Goal: Contribute content: Add original content to the website for others to see

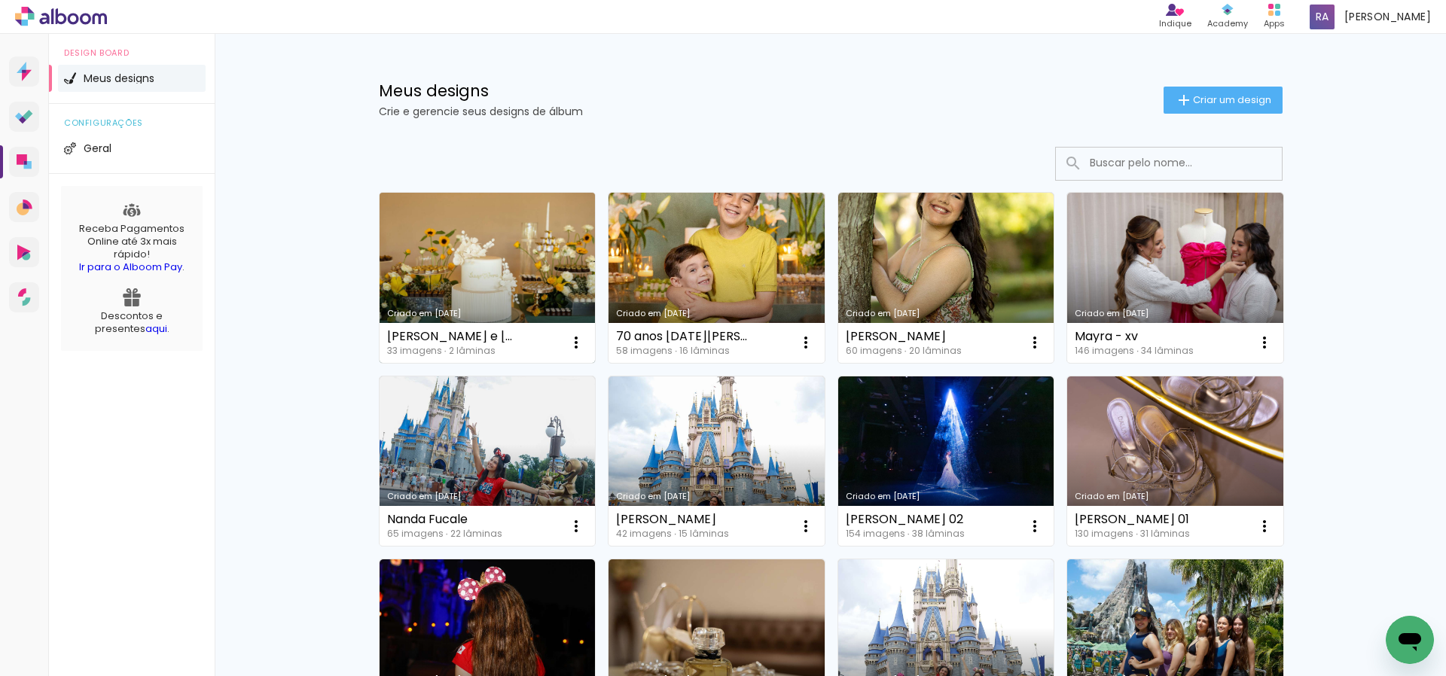
click at [474, 279] on link "Criado em [DATE]" at bounding box center [487, 278] width 216 height 170
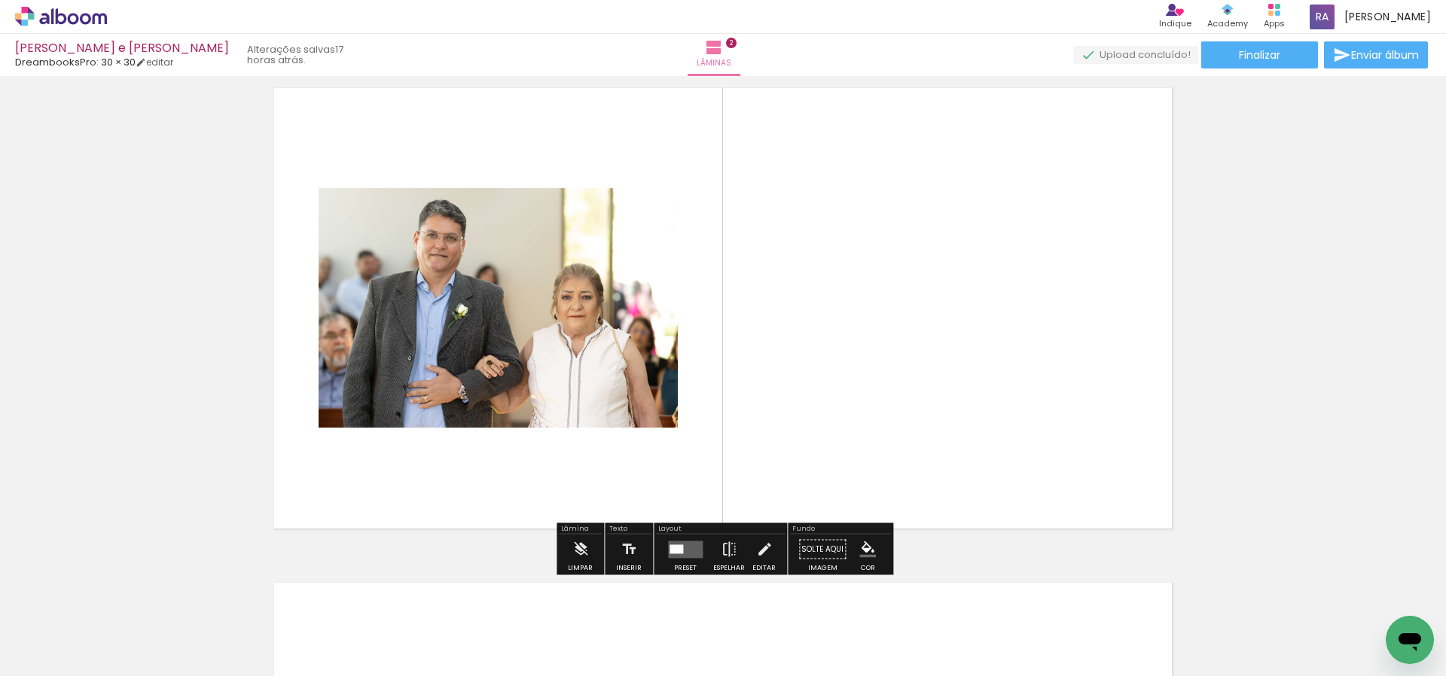
scroll to position [536, 0]
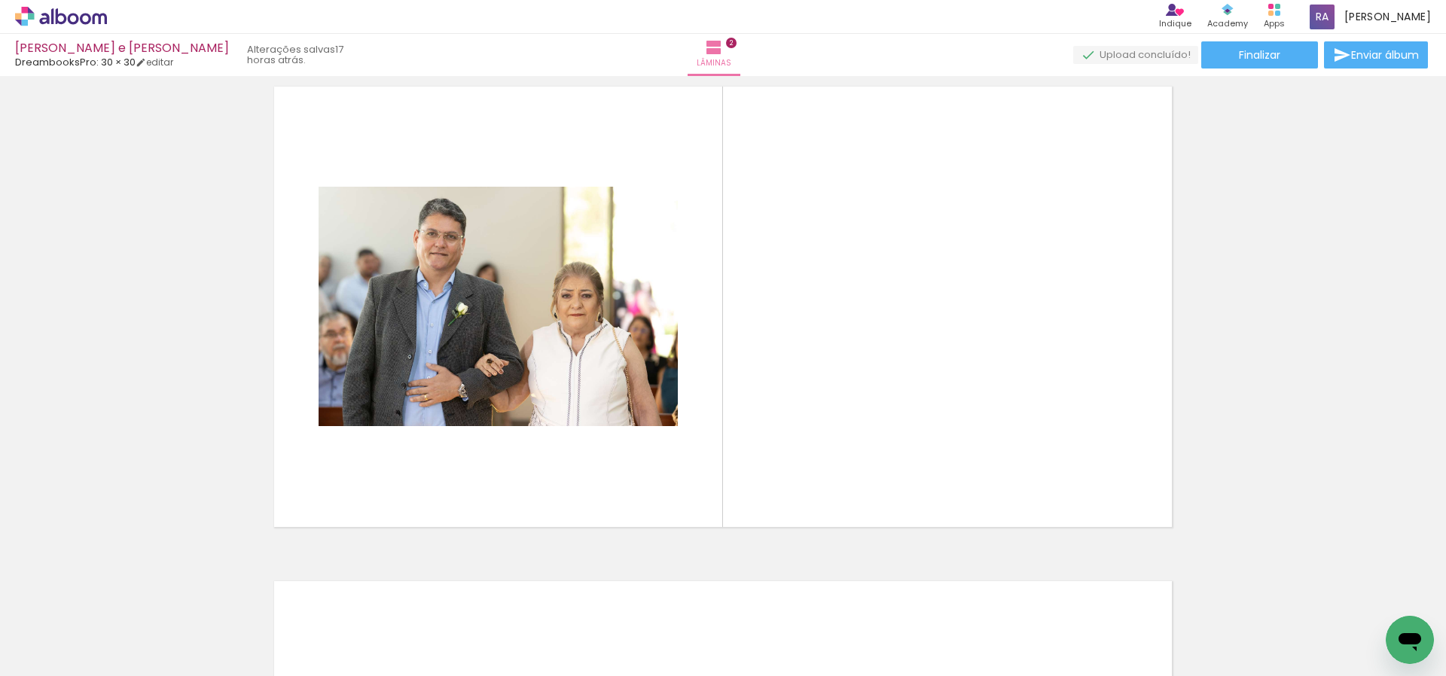
click at [55, 657] on span "Adicionar Fotos" at bounding box center [53, 656] width 45 height 17
click at [0, 0] on input "file" at bounding box center [0, 0] width 0 height 0
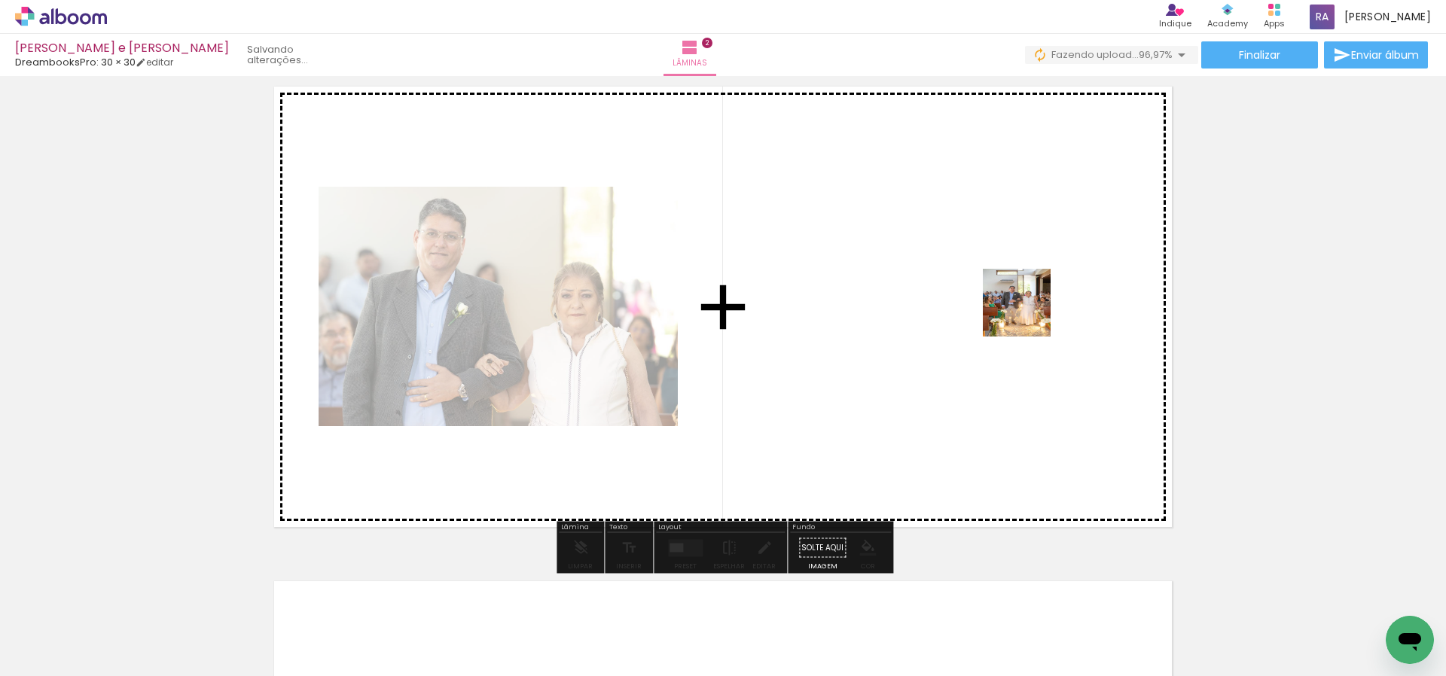
drag, startPoint x: 1082, startPoint y: 648, endPoint x: 1029, endPoint y: 326, distance: 326.5
click at [1027, 309] on quentale-workspace at bounding box center [723, 338] width 1446 height 676
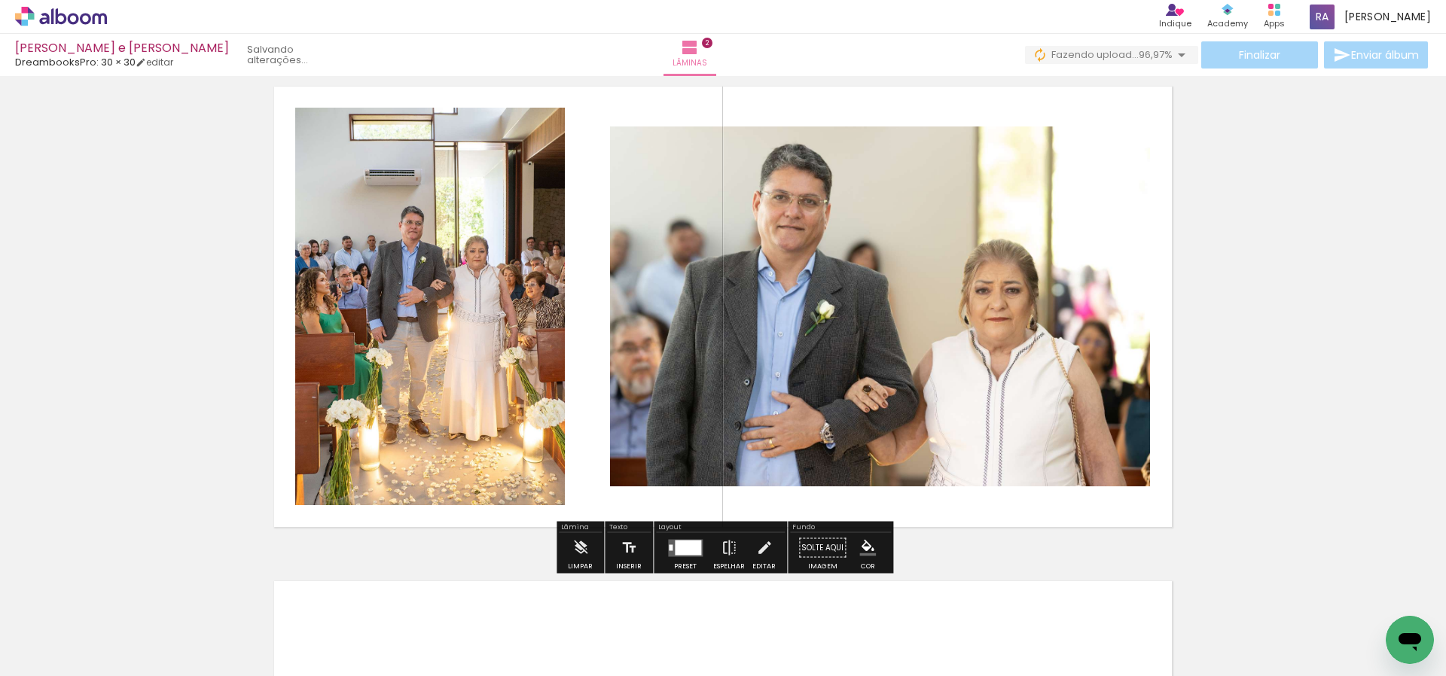
scroll to position [0, 1067]
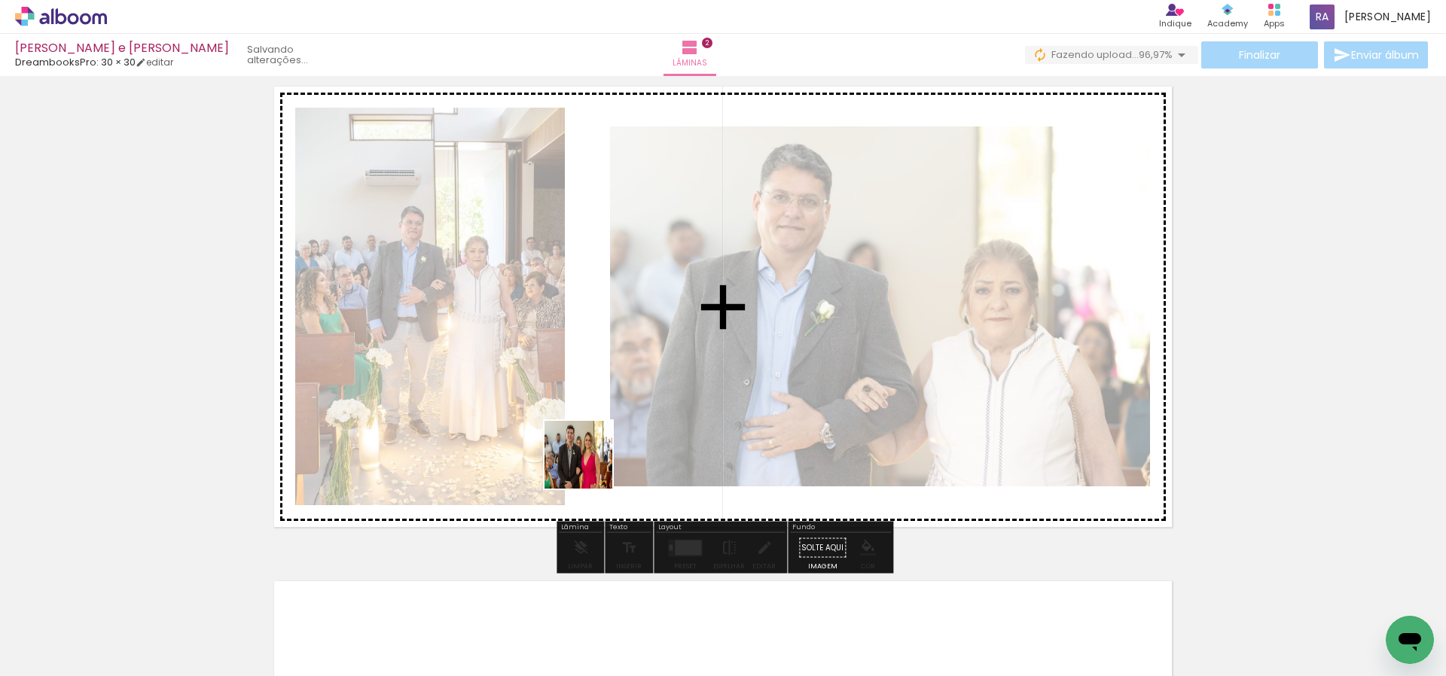
click at [585, 428] on quentale-workspace at bounding box center [723, 338] width 1446 height 676
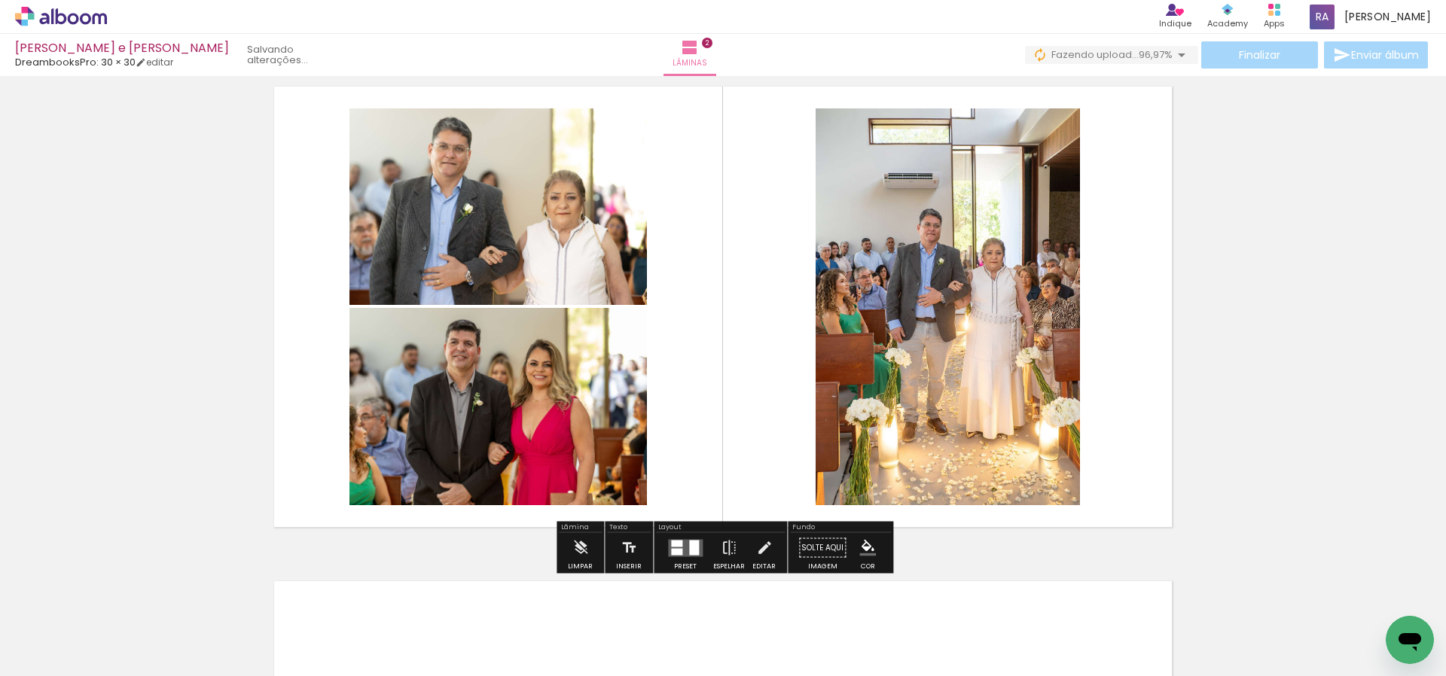
scroll to position [0, 1068]
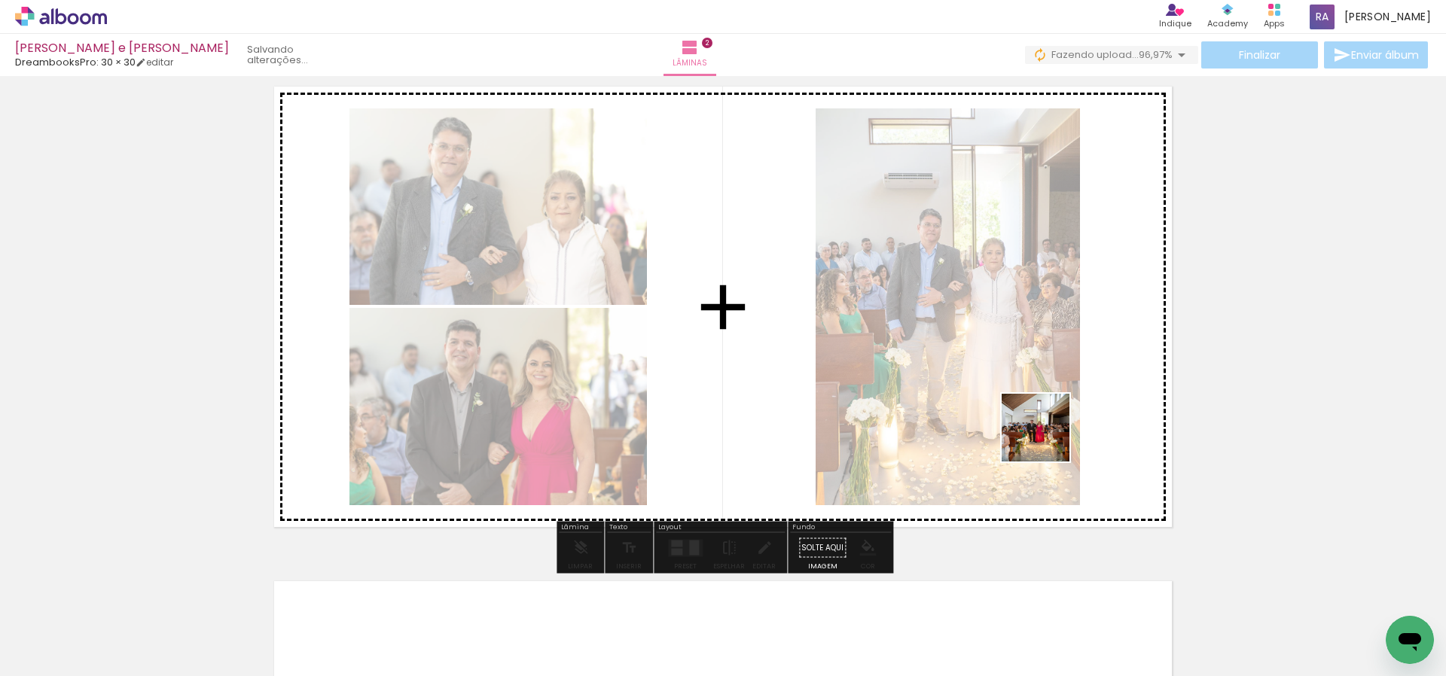
drag, startPoint x: 1283, startPoint y: 641, endPoint x: 1043, endPoint y: 436, distance: 315.7
click at [1044, 436] on quentale-workspace at bounding box center [723, 338] width 1446 height 676
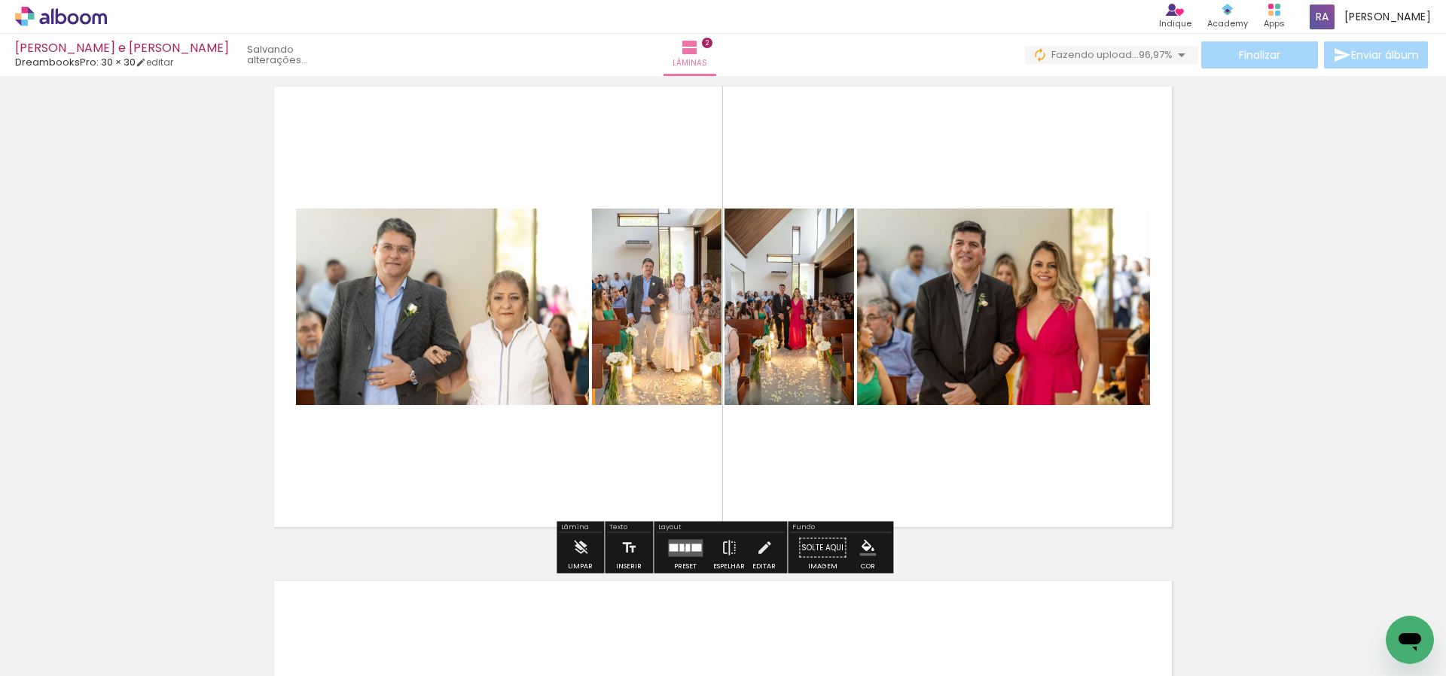
click at [685, 549] on div at bounding box center [687, 548] width 5 height 8
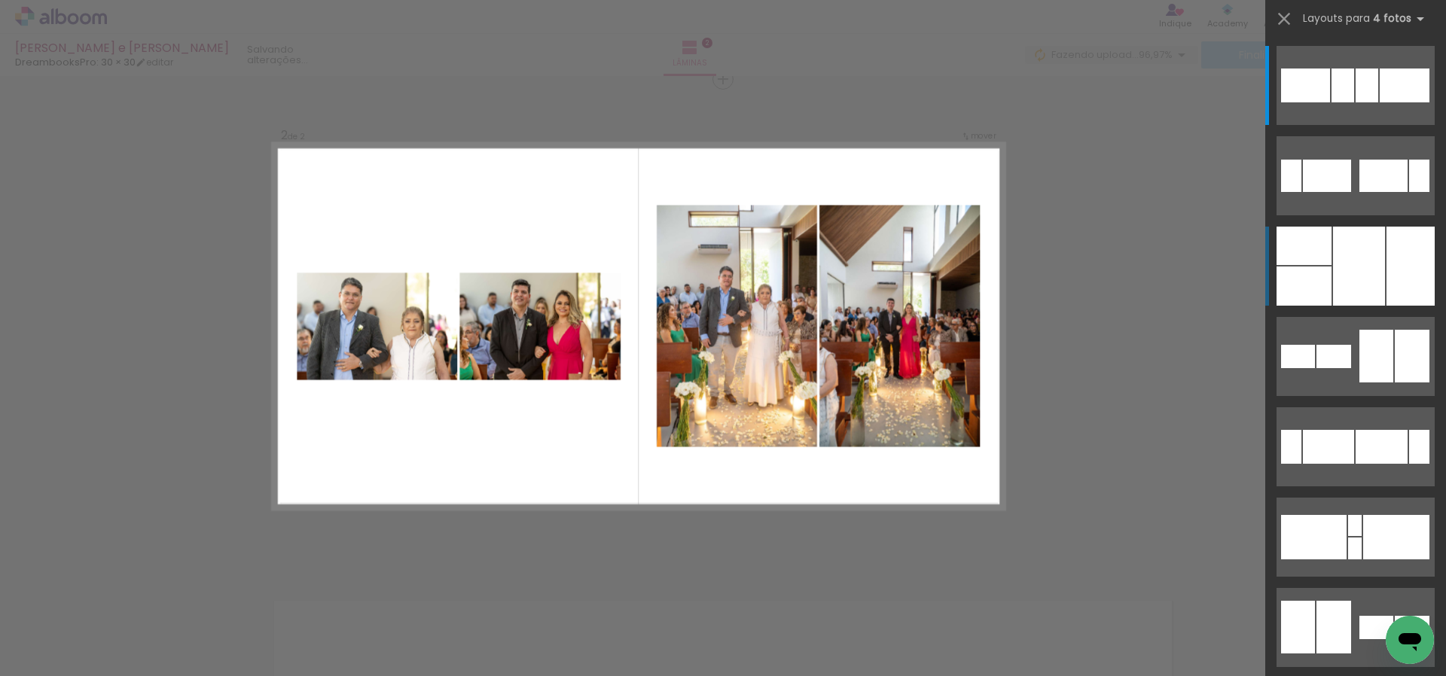
scroll to position [514, 0]
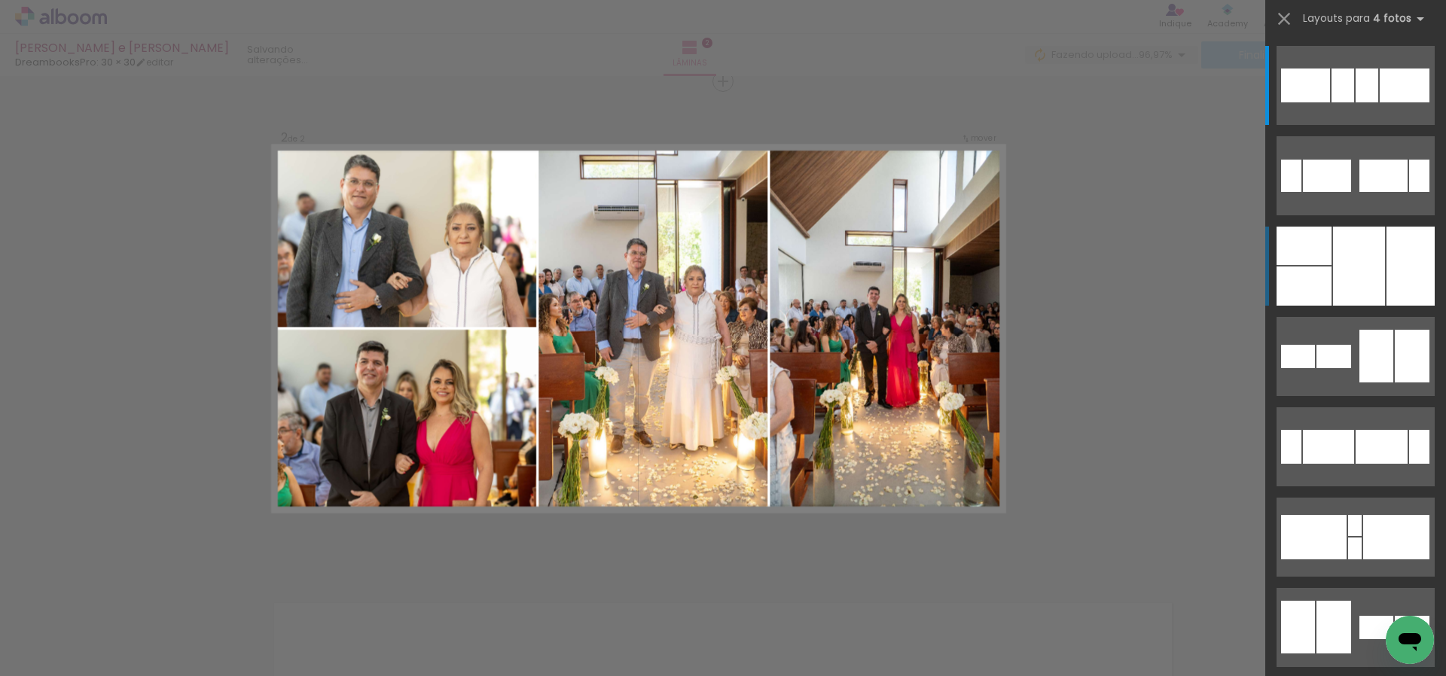
click at [1385, 281] on quentale-layouter at bounding box center [1355, 266] width 158 height 79
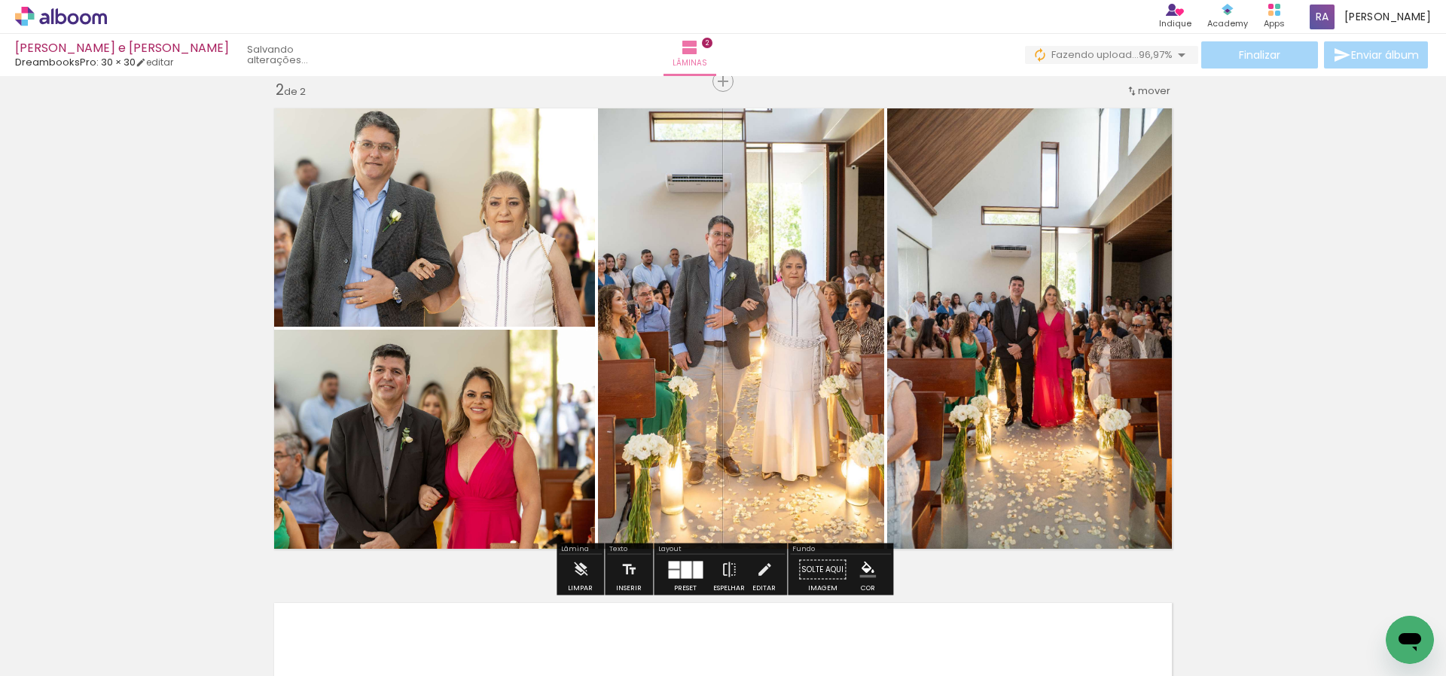
click at [681, 571] on div at bounding box center [686, 569] width 11 height 17
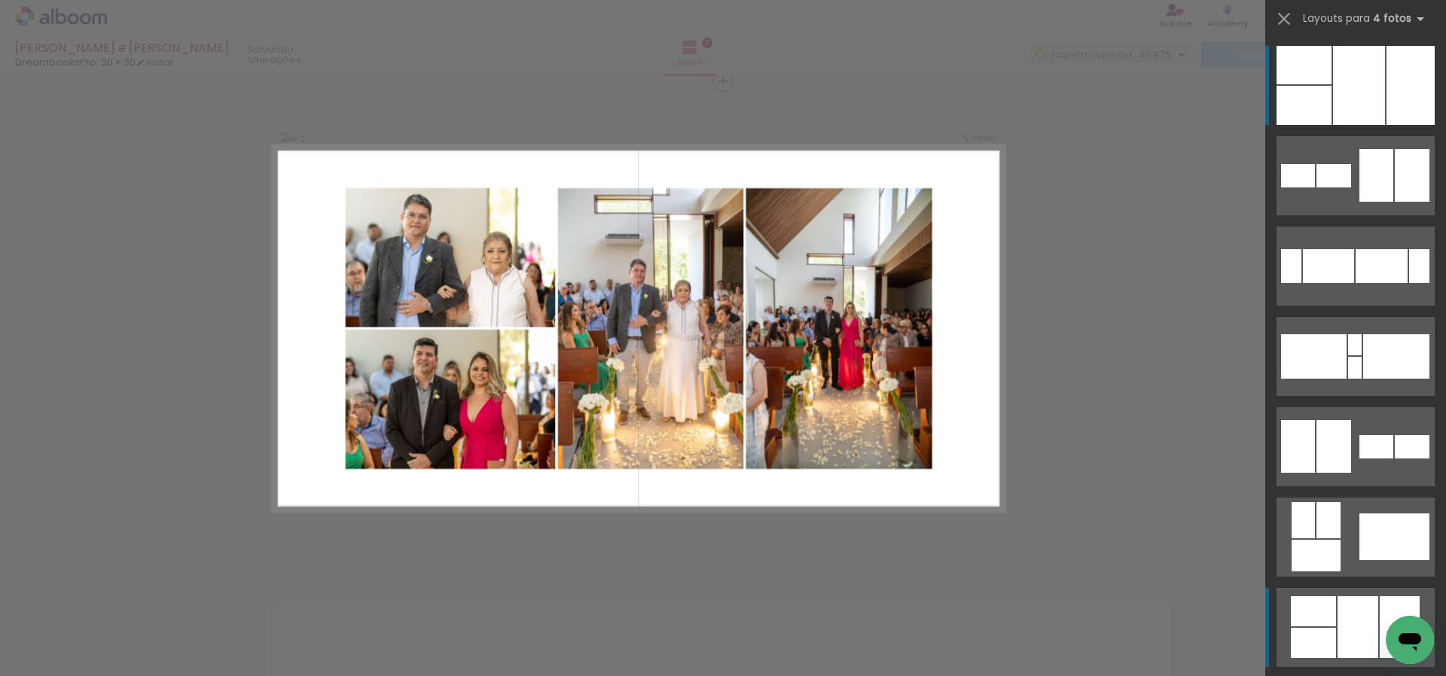
click at [1361, 624] on div at bounding box center [1357, 627] width 41 height 62
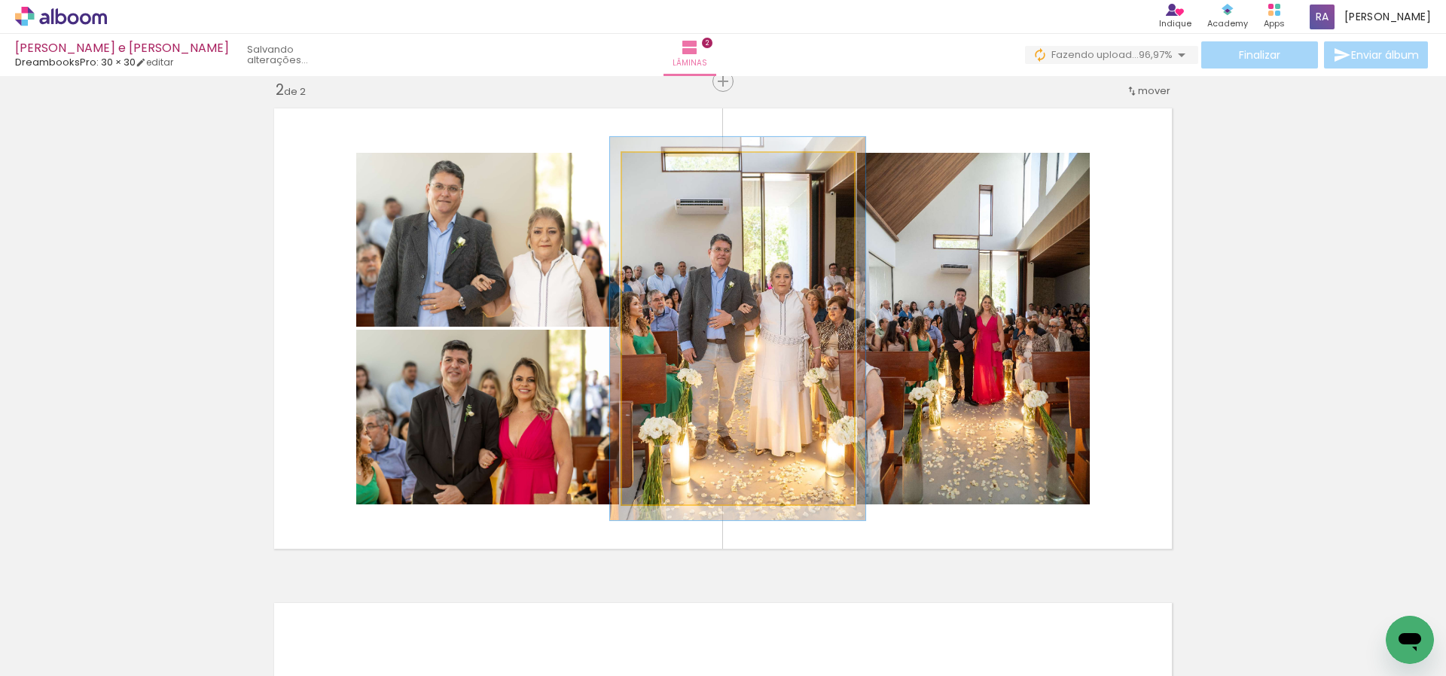
type paper-slider "110"
drag, startPoint x: 667, startPoint y: 170, endPoint x: 675, endPoint y: 190, distance: 21.0
click at [672, 169] on div at bounding box center [662, 169] width 24 height 24
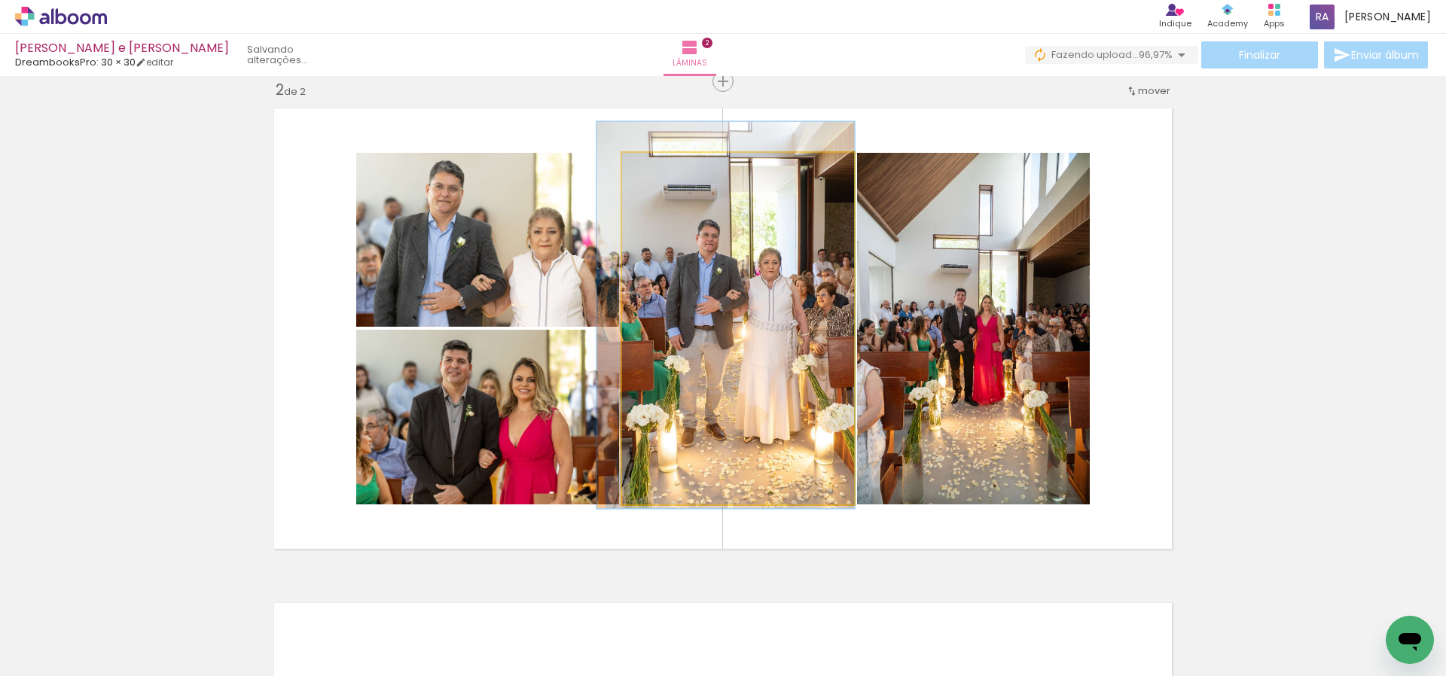
drag, startPoint x: 762, startPoint y: 301, endPoint x: 745, endPoint y: 287, distance: 21.9
click at [750, 288] on div at bounding box center [725, 315] width 258 height 387
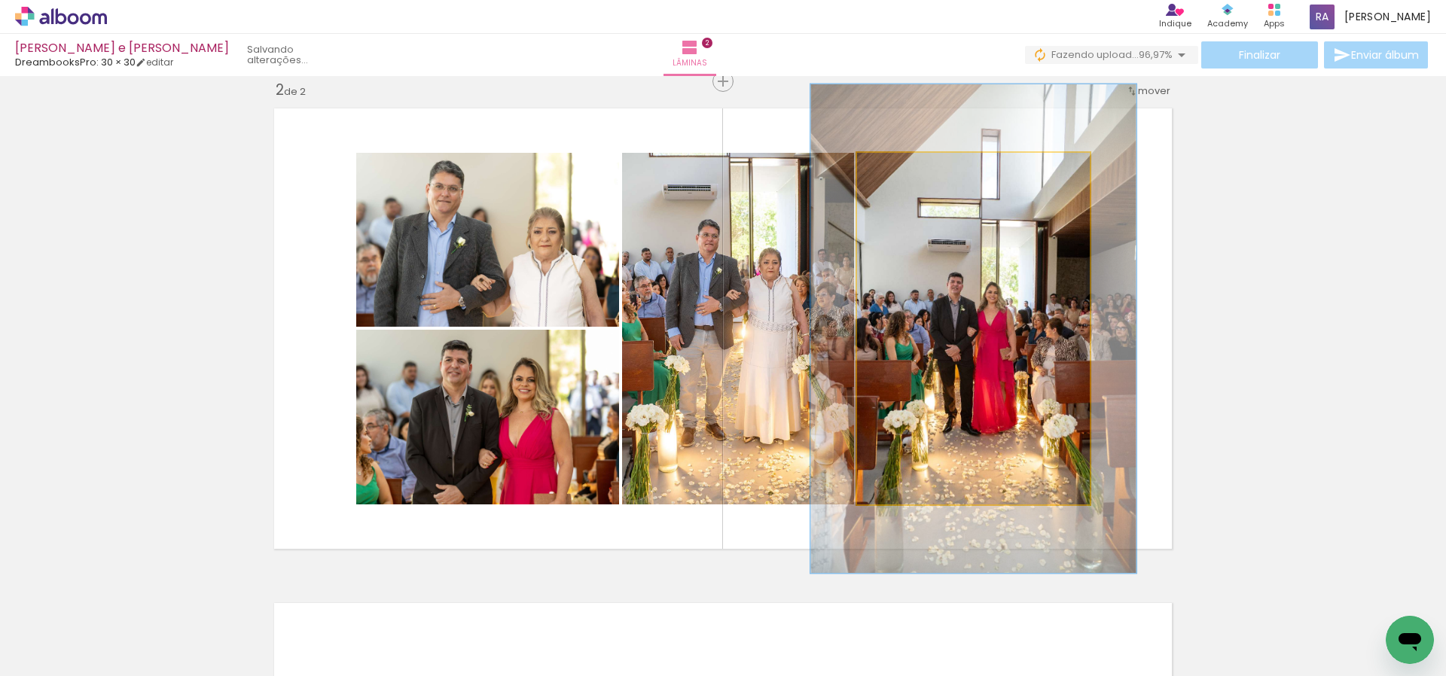
drag, startPoint x: 898, startPoint y: 170, endPoint x: 913, endPoint y: 178, distance: 17.5
click at [918, 167] on div at bounding box center [913, 169] width 24 height 24
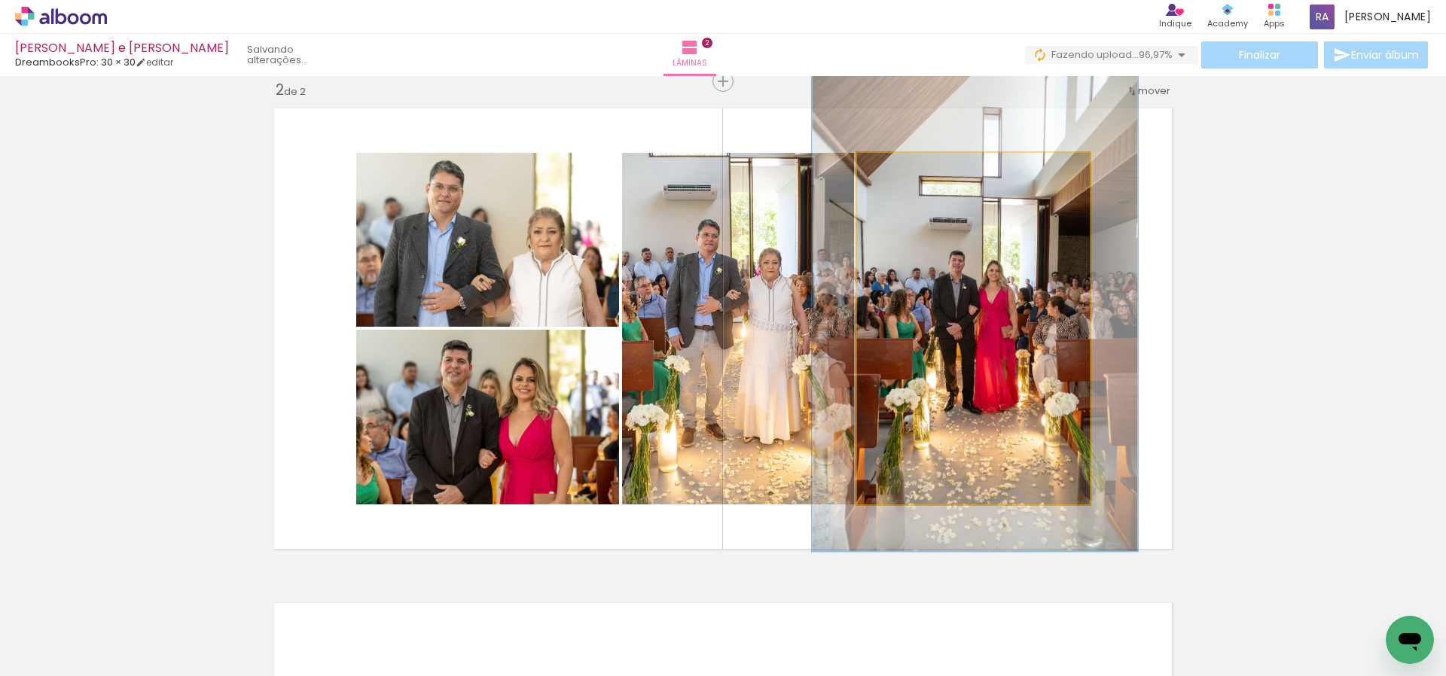
drag, startPoint x: 992, startPoint y: 337, endPoint x: 994, endPoint y: 313, distance: 24.2
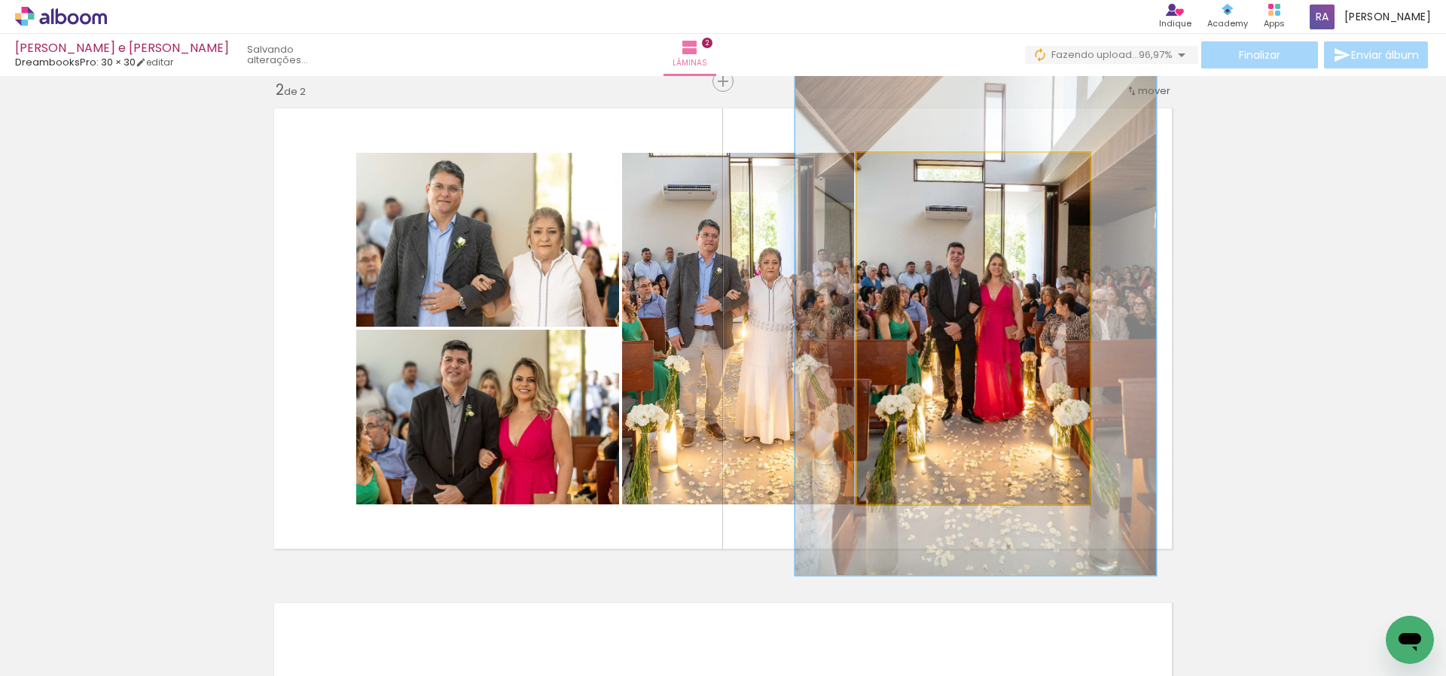
drag, startPoint x: 918, startPoint y: 174, endPoint x: 927, endPoint y: 172, distance: 9.2
type paper-slider "154"
click at [927, 172] on div at bounding box center [924, 169] width 24 height 24
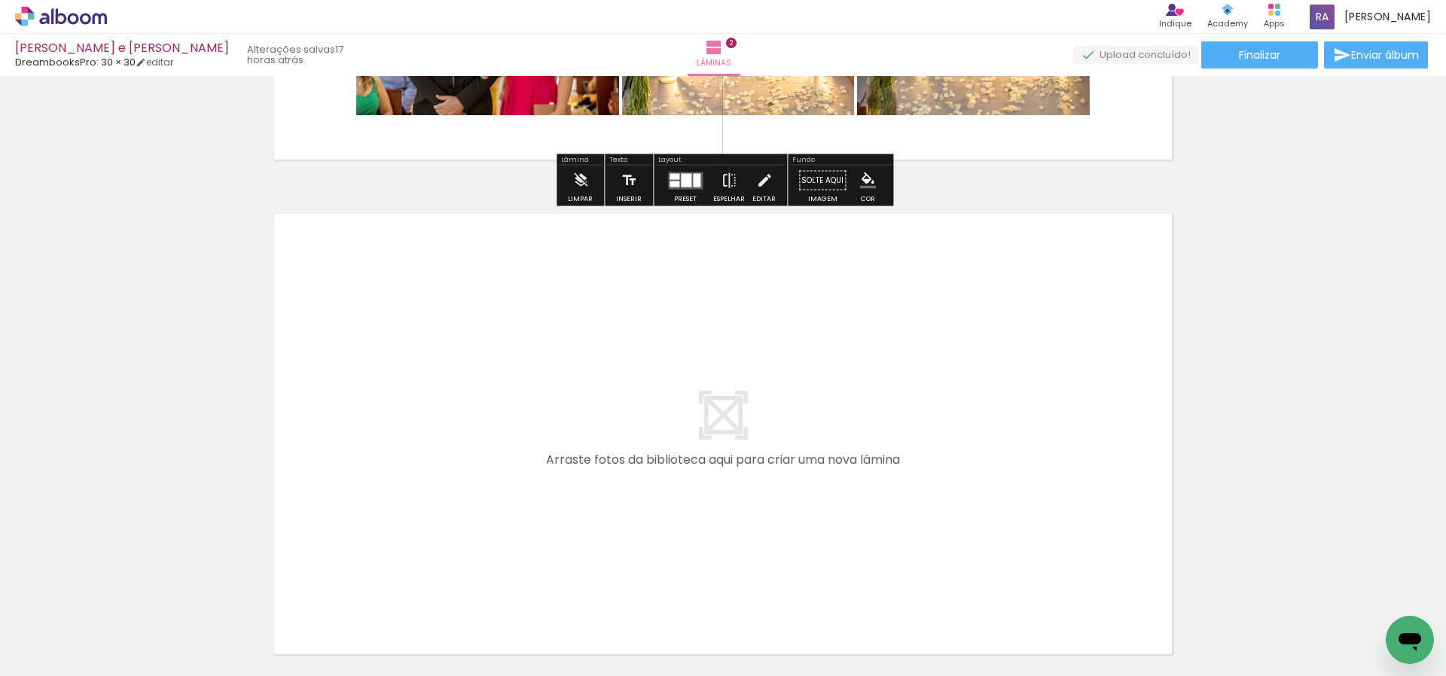
scroll to position [904, 0]
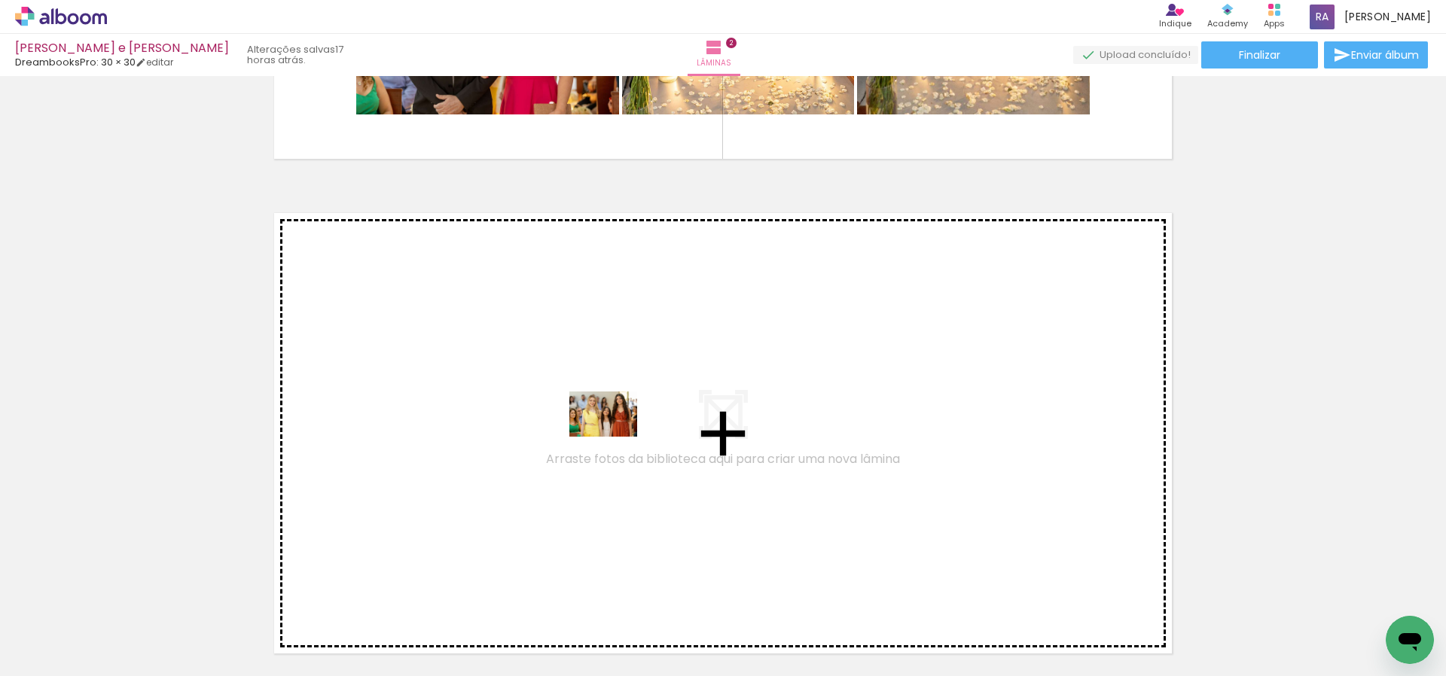
drag, startPoint x: 684, startPoint y: 633, endPoint x: 614, endPoint y: 437, distance: 208.6
click at [614, 437] on quentale-workspace at bounding box center [723, 338] width 1446 height 676
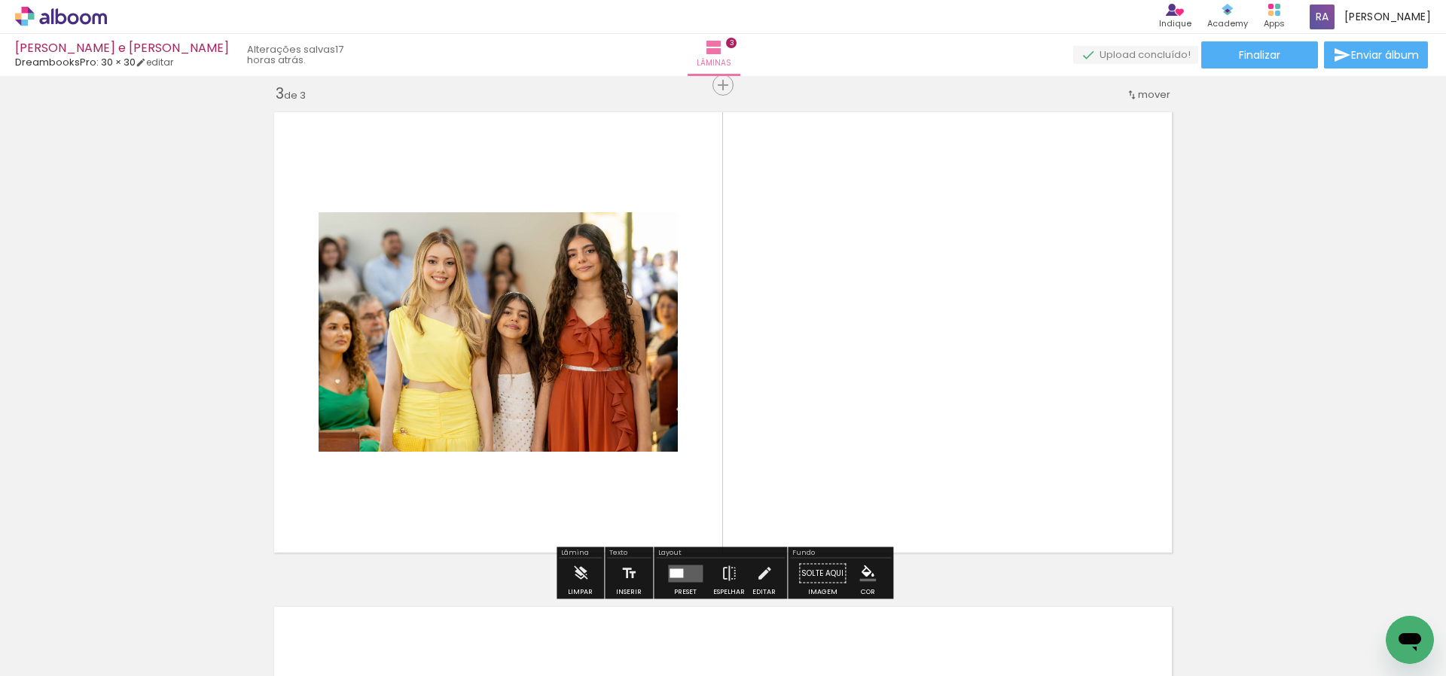
scroll to position [1009, 0]
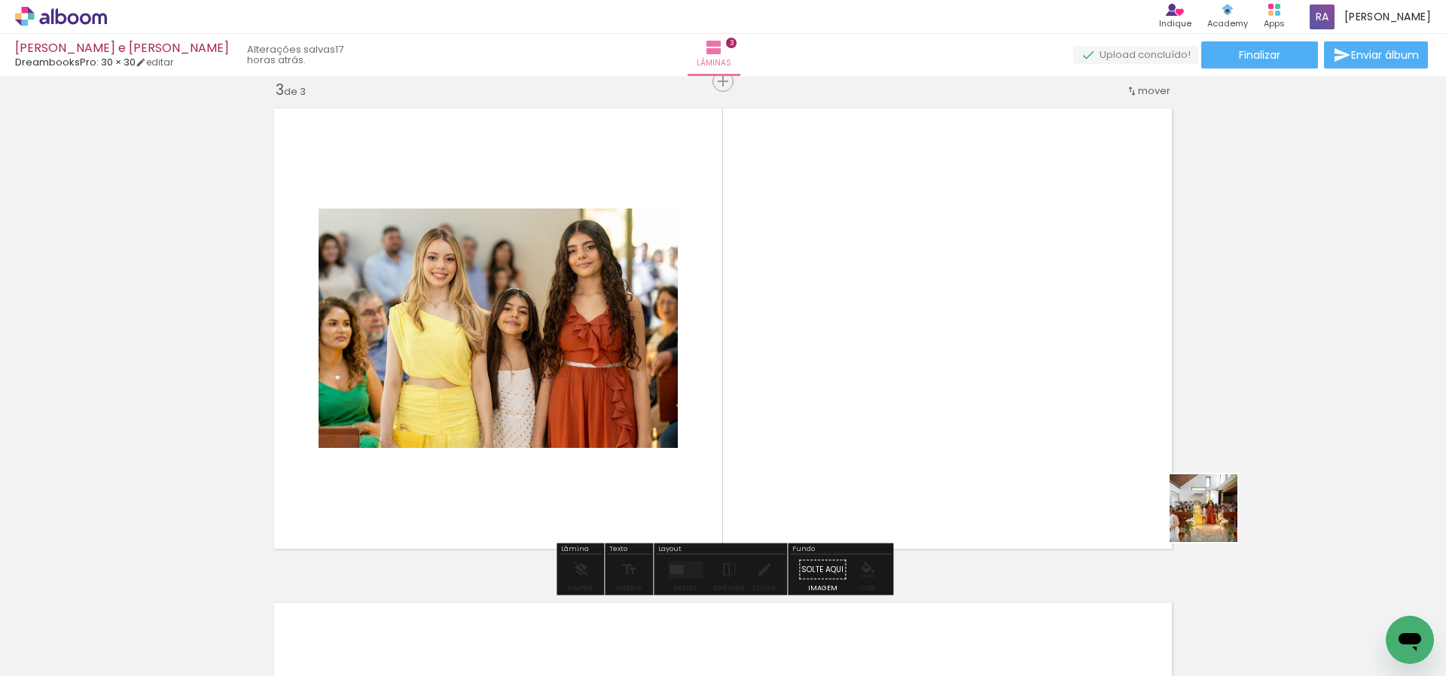
drag, startPoint x: 1215, startPoint y: 520, endPoint x: 1086, endPoint y: 433, distance: 155.2
click at [1096, 433] on quentale-workspace at bounding box center [723, 338] width 1446 height 676
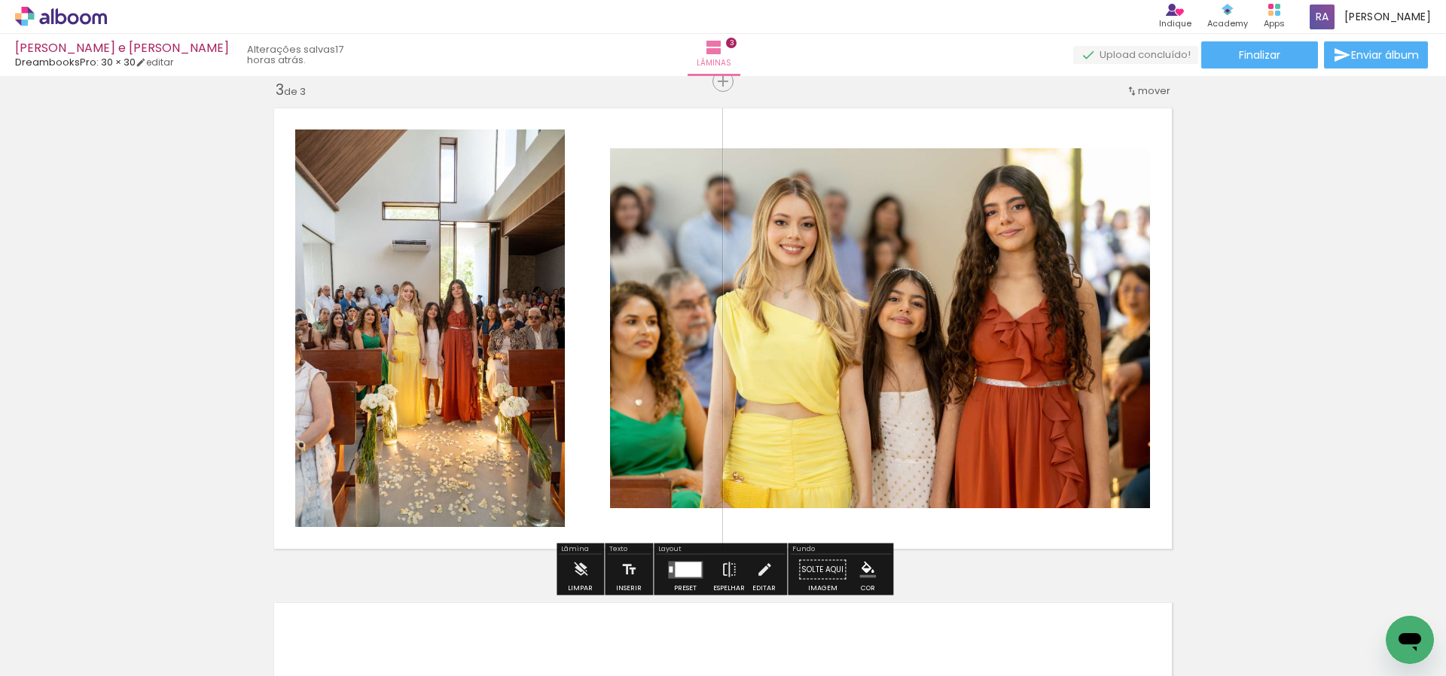
scroll to position [0, 1168]
click at [54, 655] on span "Adicionar Fotos" at bounding box center [53, 656] width 45 height 17
click at [0, 0] on input "file" at bounding box center [0, 0] width 0 height 0
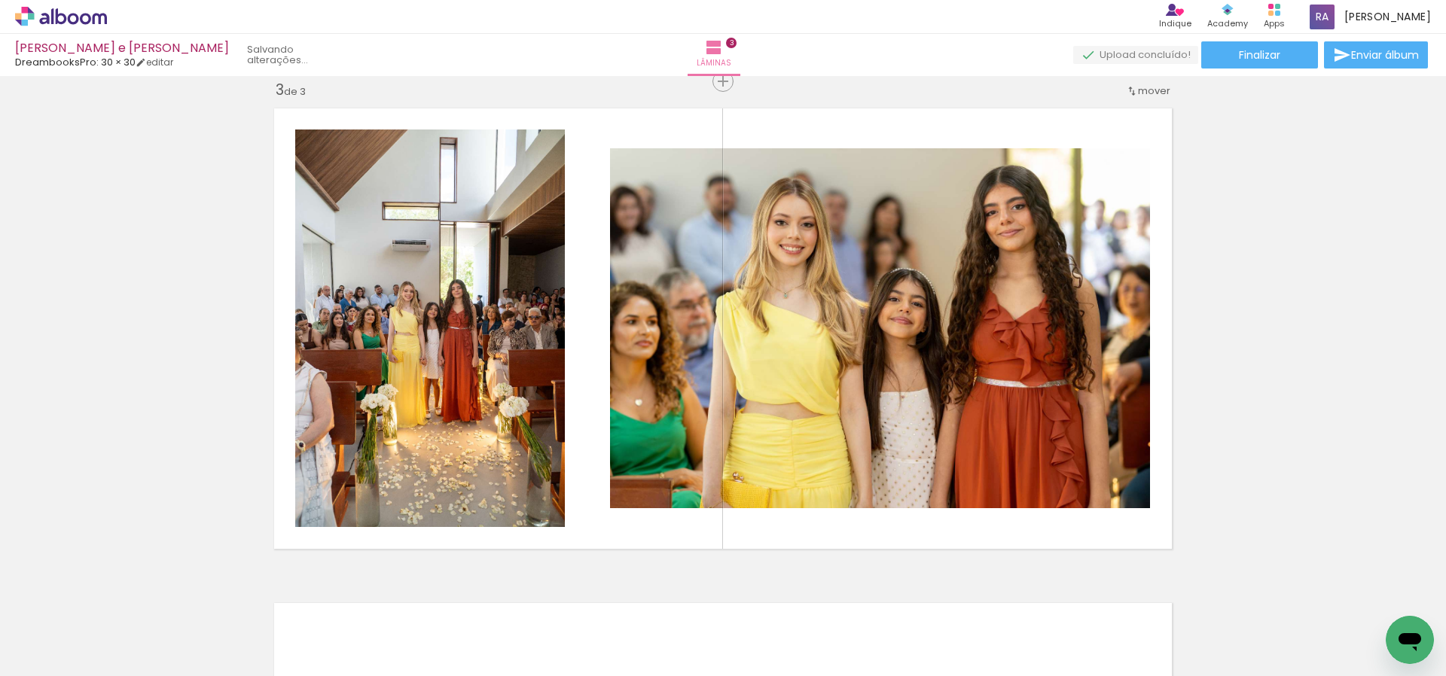
scroll to position [0, 0]
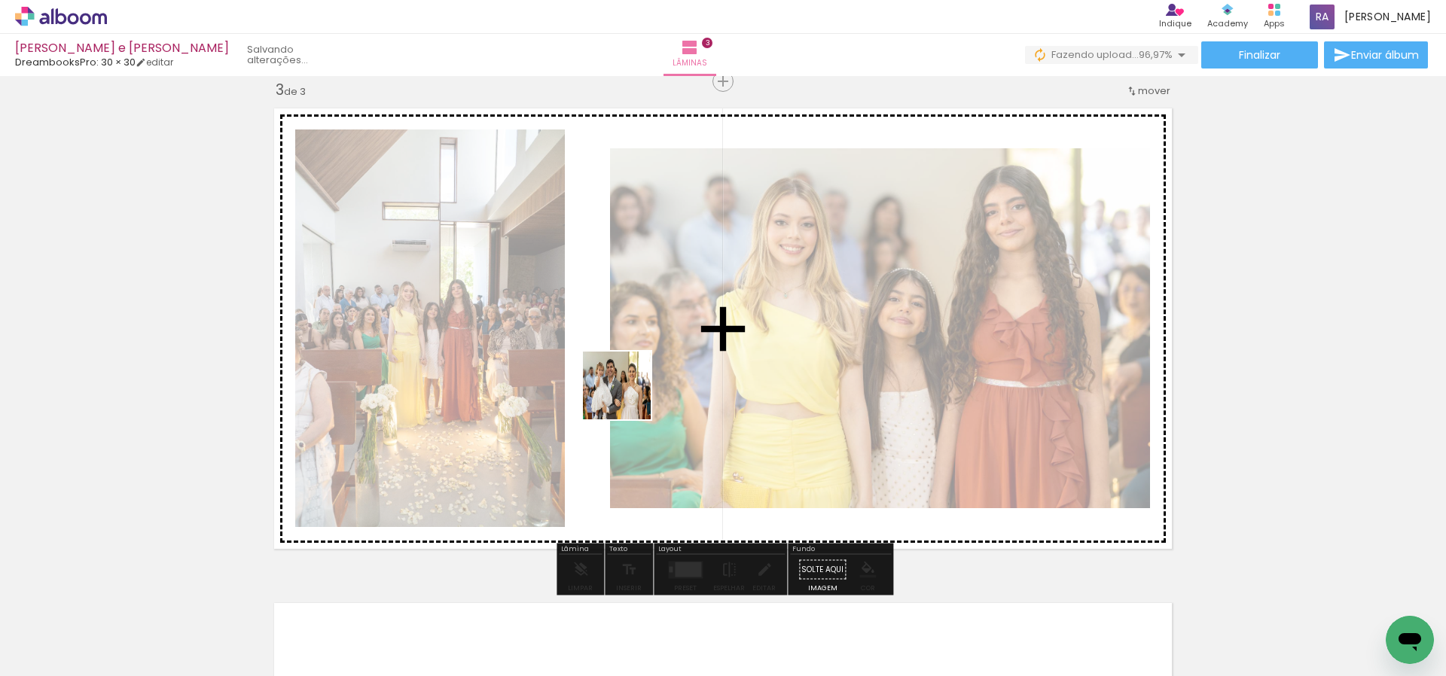
drag, startPoint x: 680, startPoint y: 632, endPoint x: 685, endPoint y: 416, distance: 216.2
click at [628, 393] on quentale-workspace at bounding box center [723, 338] width 1446 height 676
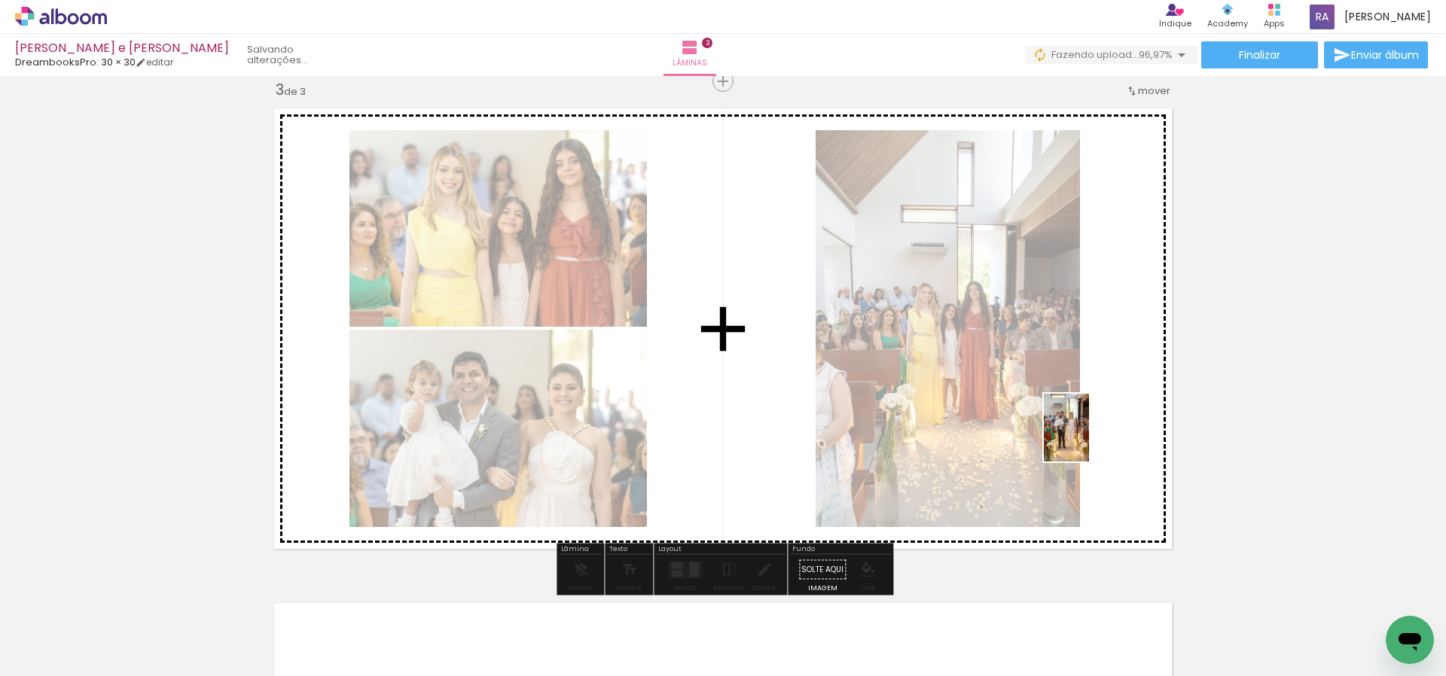
drag, startPoint x: 1342, startPoint y: 629, endPoint x: 1073, endPoint y: 416, distance: 343.0
click at [1073, 416] on quentale-workspace at bounding box center [723, 338] width 1446 height 676
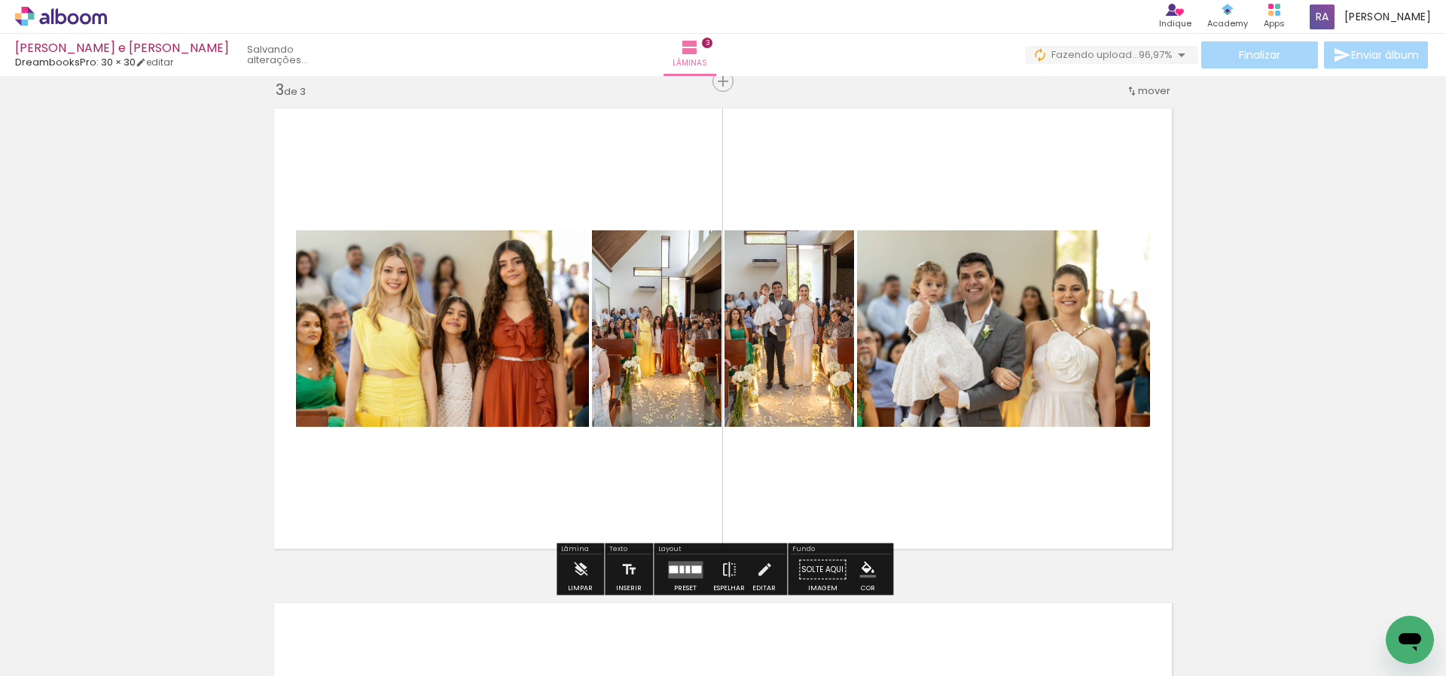
click at [685, 565] on div at bounding box center [687, 569] width 5 height 8
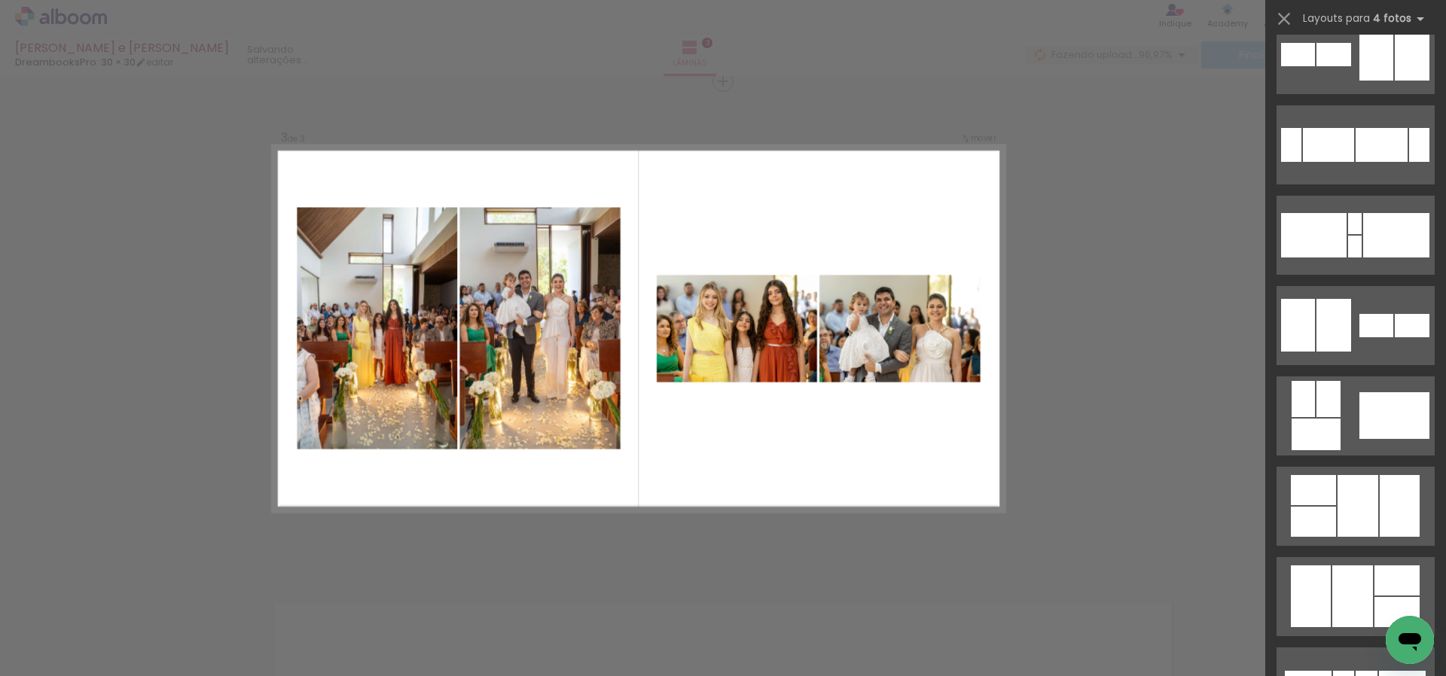
scroll to position [355, 0]
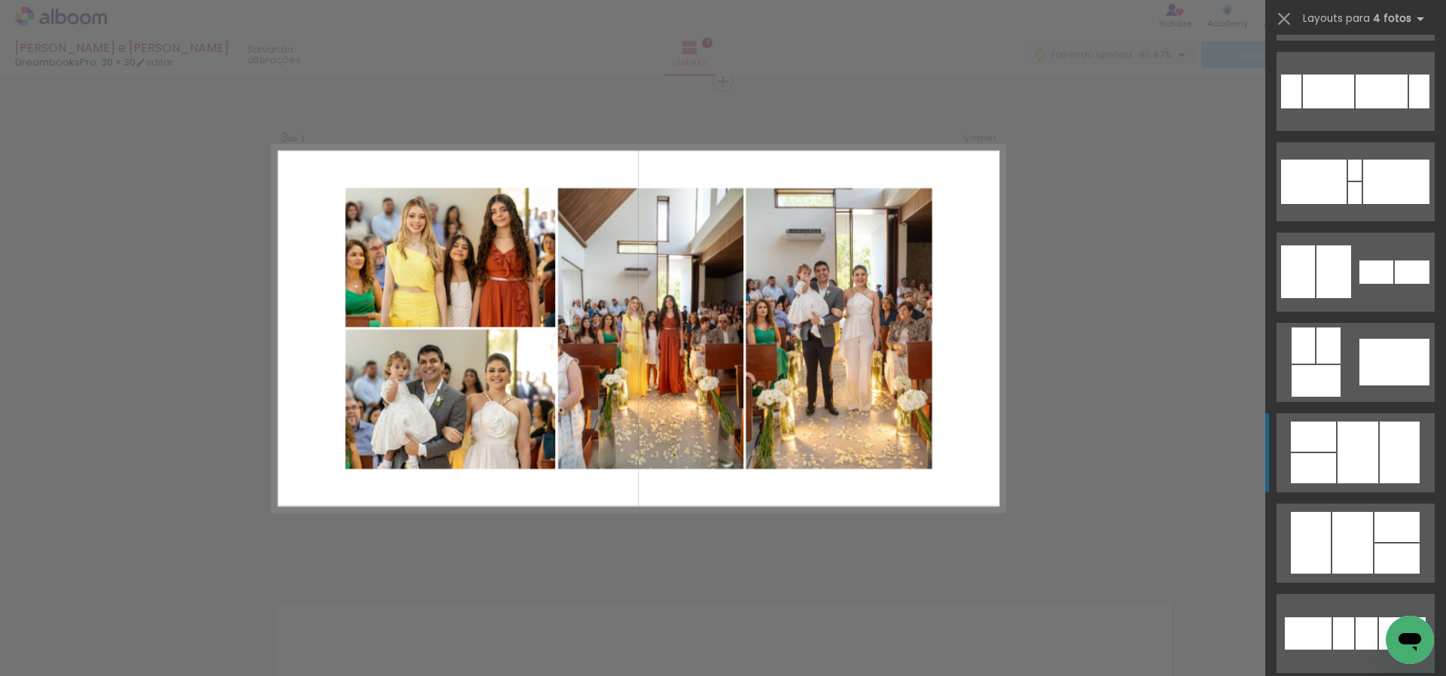
click at [1355, 453] on div at bounding box center [1357, 453] width 41 height 62
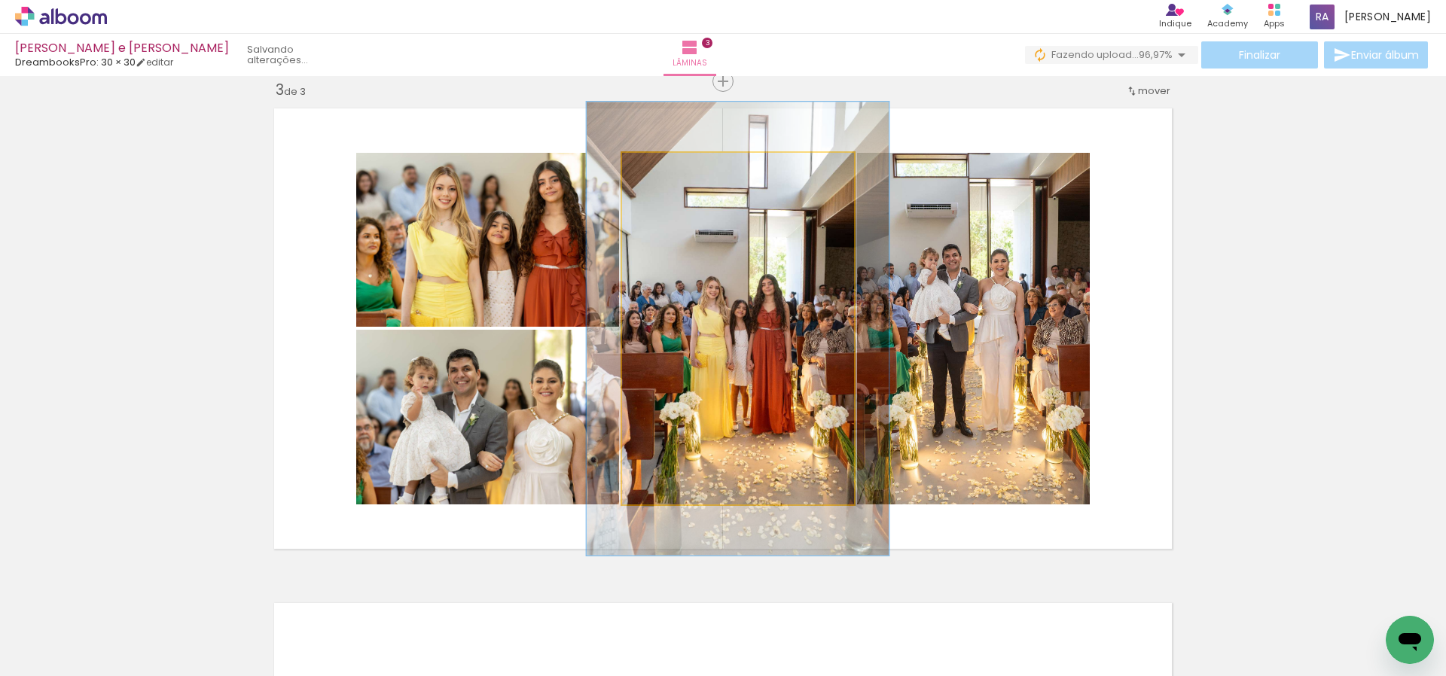
drag, startPoint x: 657, startPoint y: 172, endPoint x: 672, endPoint y: 169, distance: 15.5
type paper-slider "129"
click at [672, 169] on div at bounding box center [673, 169] width 14 height 14
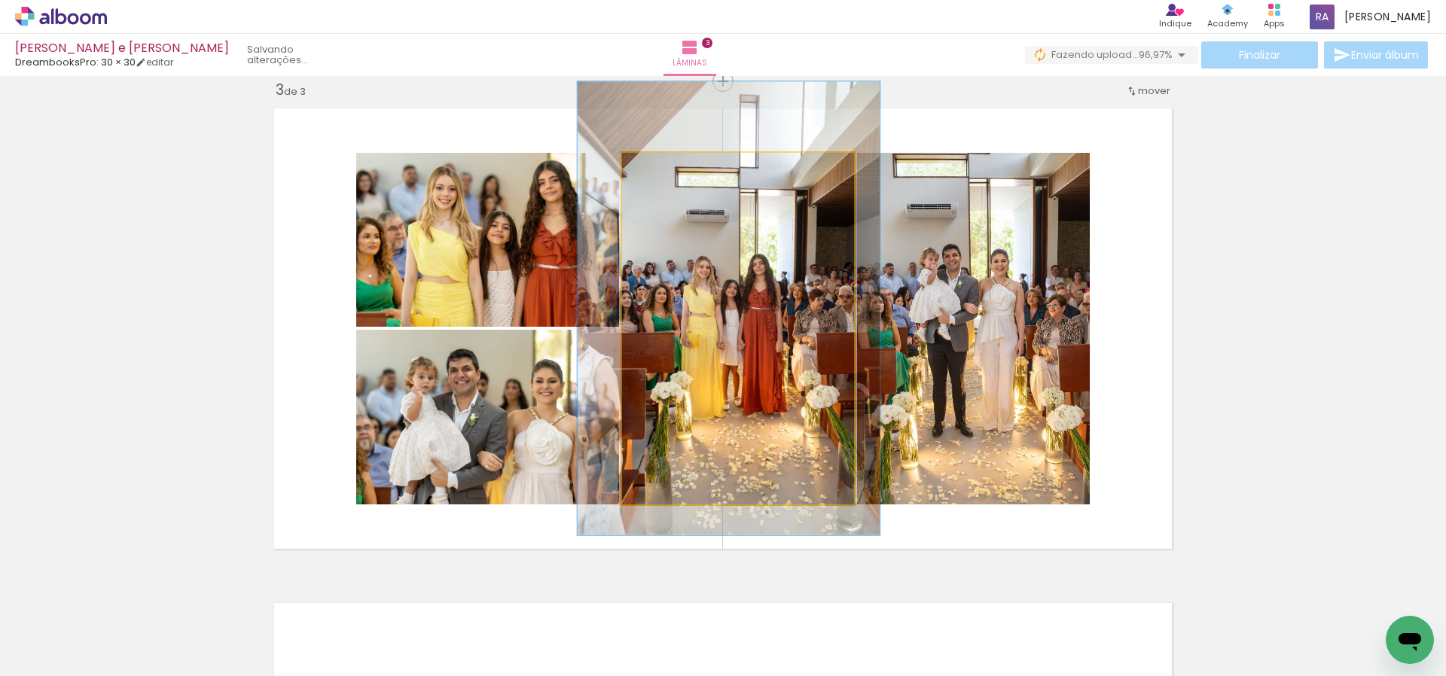
drag, startPoint x: 831, startPoint y: 328, endPoint x: 825, endPoint y: 311, distance: 18.1
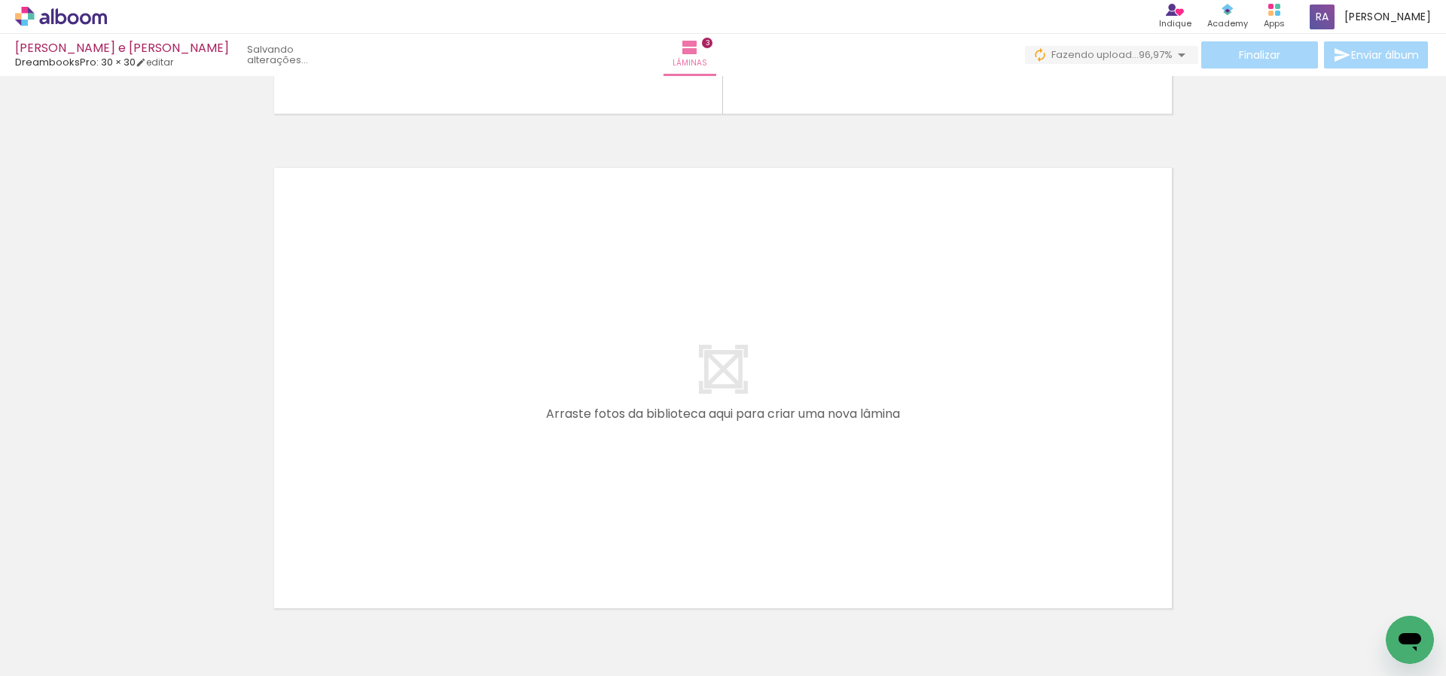
scroll to position [0, 1348]
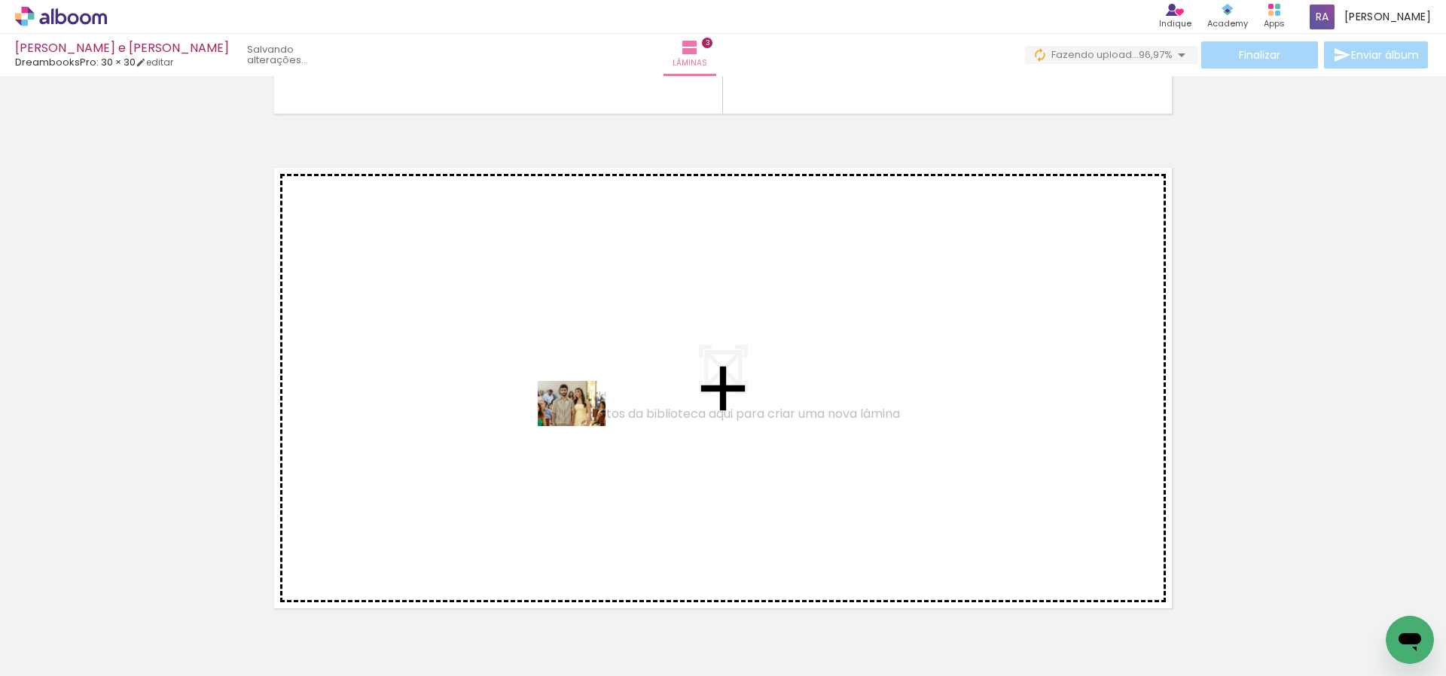
drag, startPoint x: 577, startPoint y: 603, endPoint x: 583, endPoint y: 426, distance: 177.0
click at [583, 426] on quentale-workspace at bounding box center [723, 338] width 1446 height 676
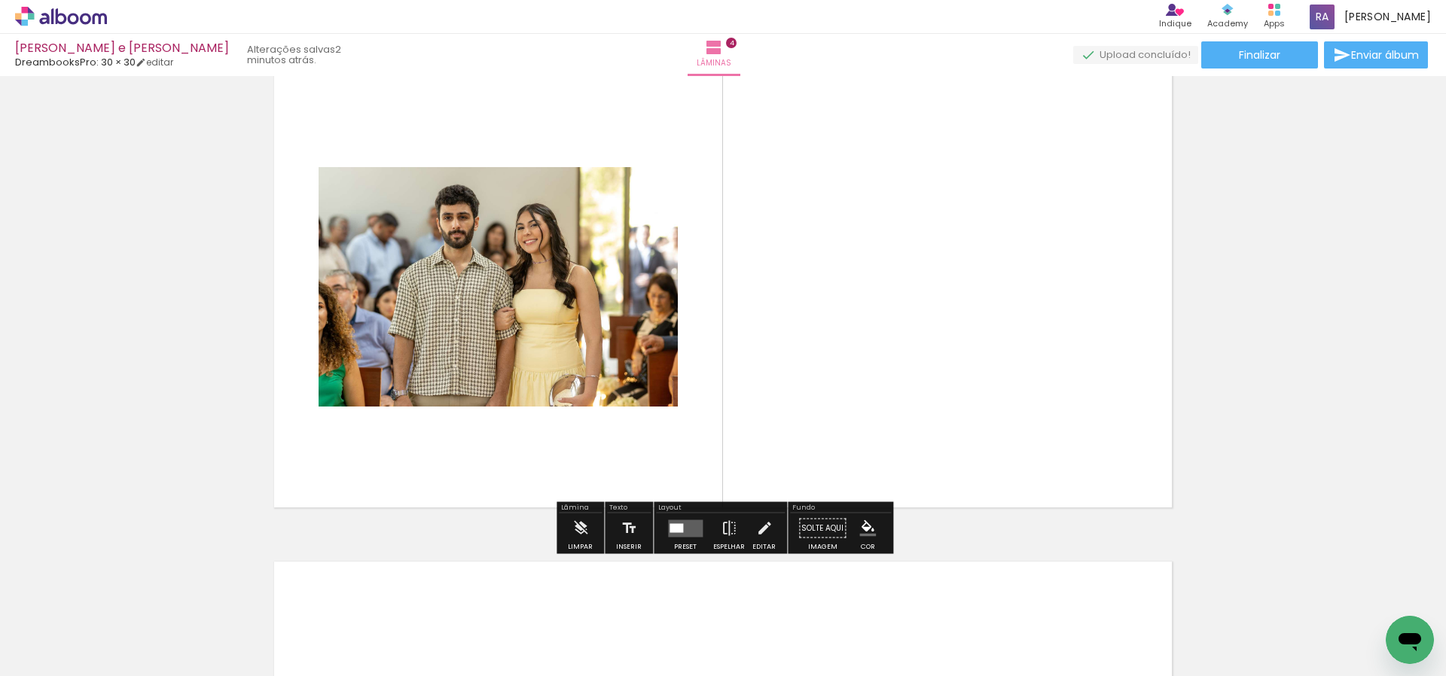
scroll to position [1544, 0]
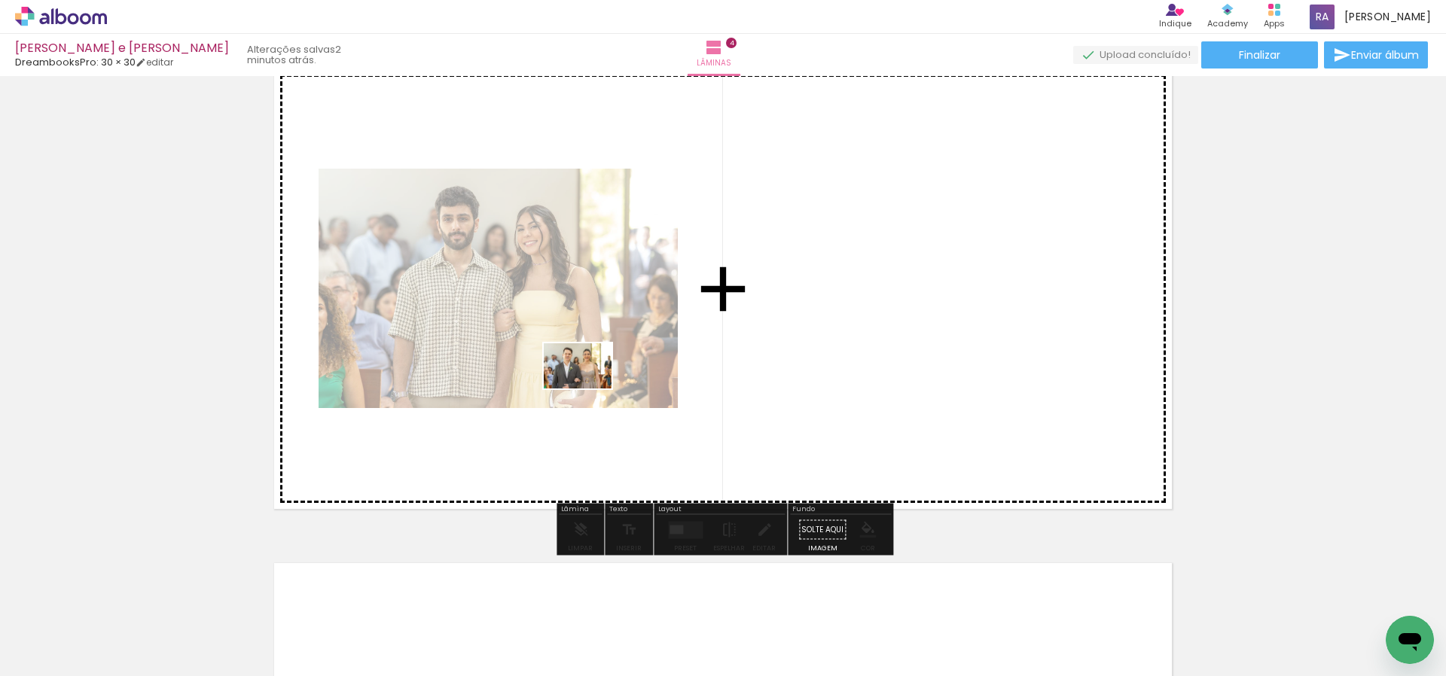
drag, startPoint x: 666, startPoint y: 636, endPoint x: 589, endPoint y: 389, distance: 259.6
click at [589, 389] on quentale-workspace at bounding box center [723, 338] width 1446 height 676
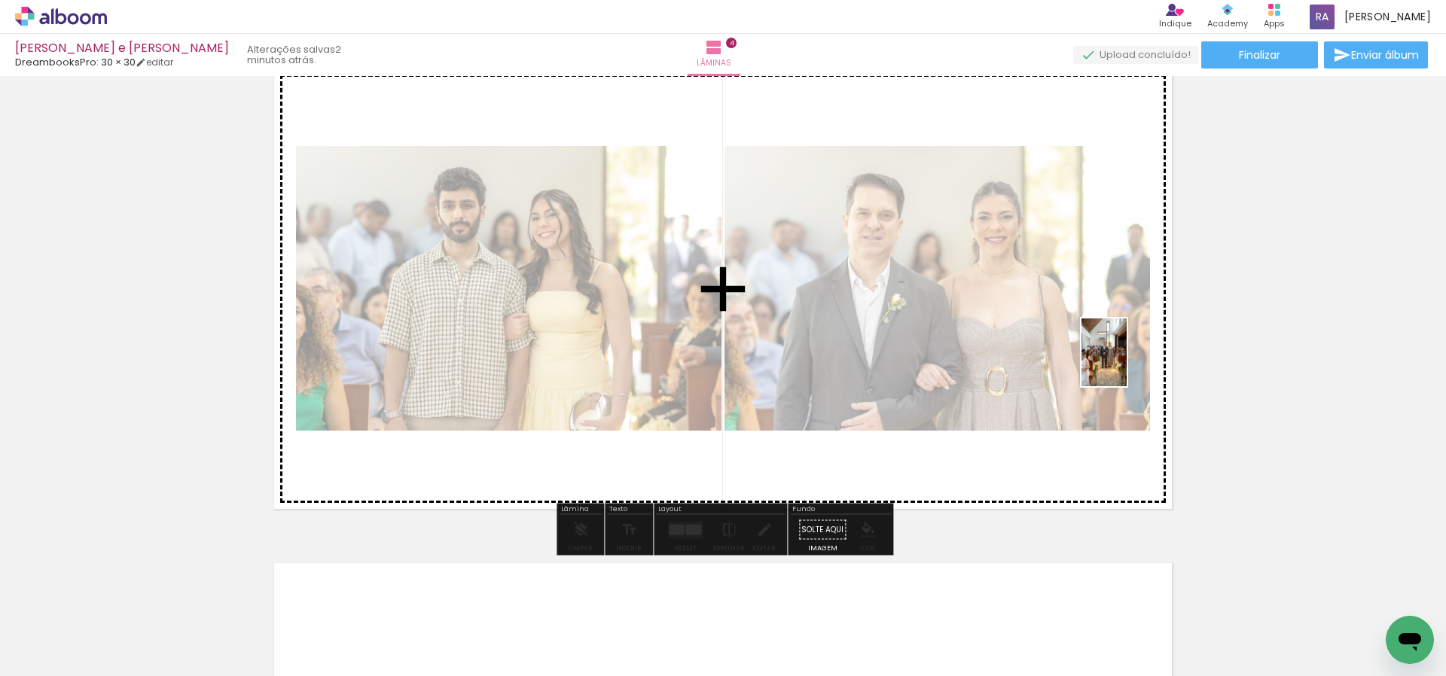
drag, startPoint x: 1338, startPoint y: 645, endPoint x: 1116, endPoint y: 347, distance: 371.2
click at [1116, 347] on quentale-workspace at bounding box center [723, 338] width 1446 height 676
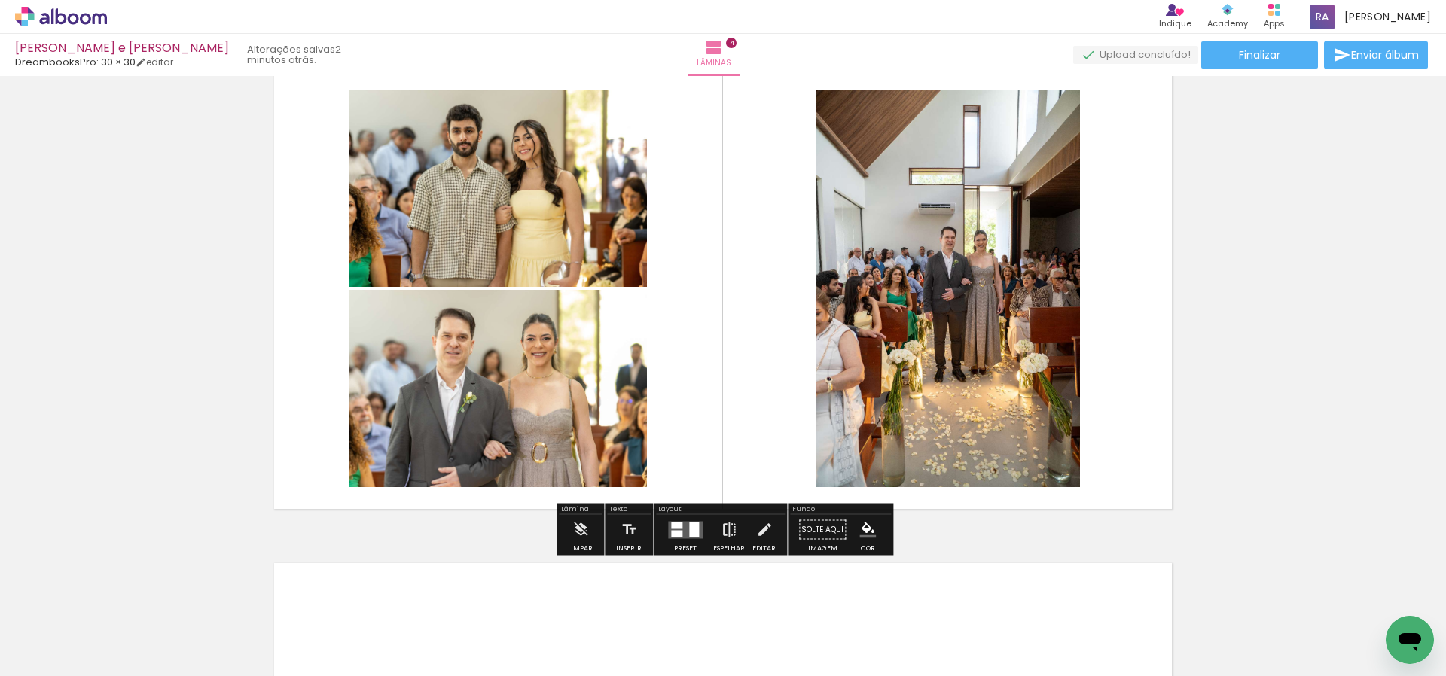
scroll to position [1550, 0]
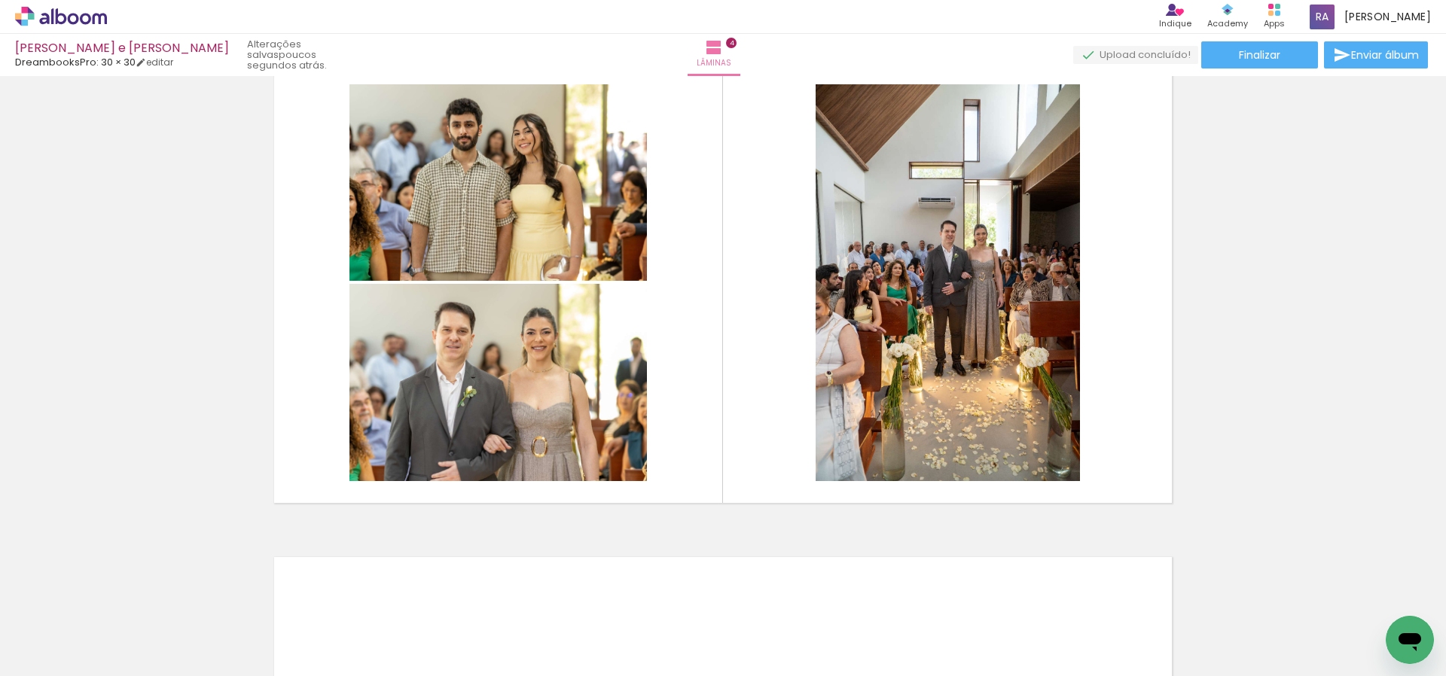
click at [39, 651] on span "Adicionar Fotos" at bounding box center [53, 656] width 45 height 17
click at [0, 0] on input "file" at bounding box center [0, 0] width 0 height 0
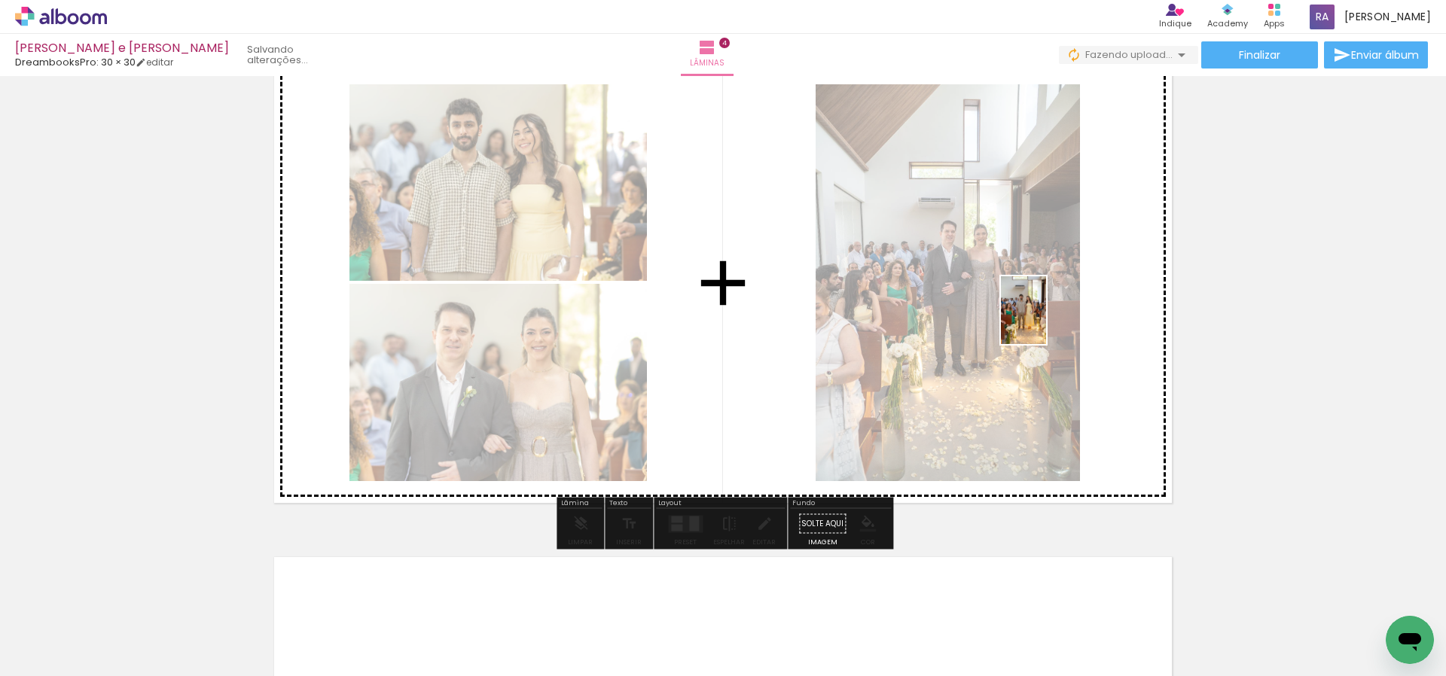
drag, startPoint x: 1263, startPoint y: 648, endPoint x: 1043, endPoint y: 319, distance: 395.5
click at [1043, 319] on quentale-workspace at bounding box center [723, 338] width 1446 height 676
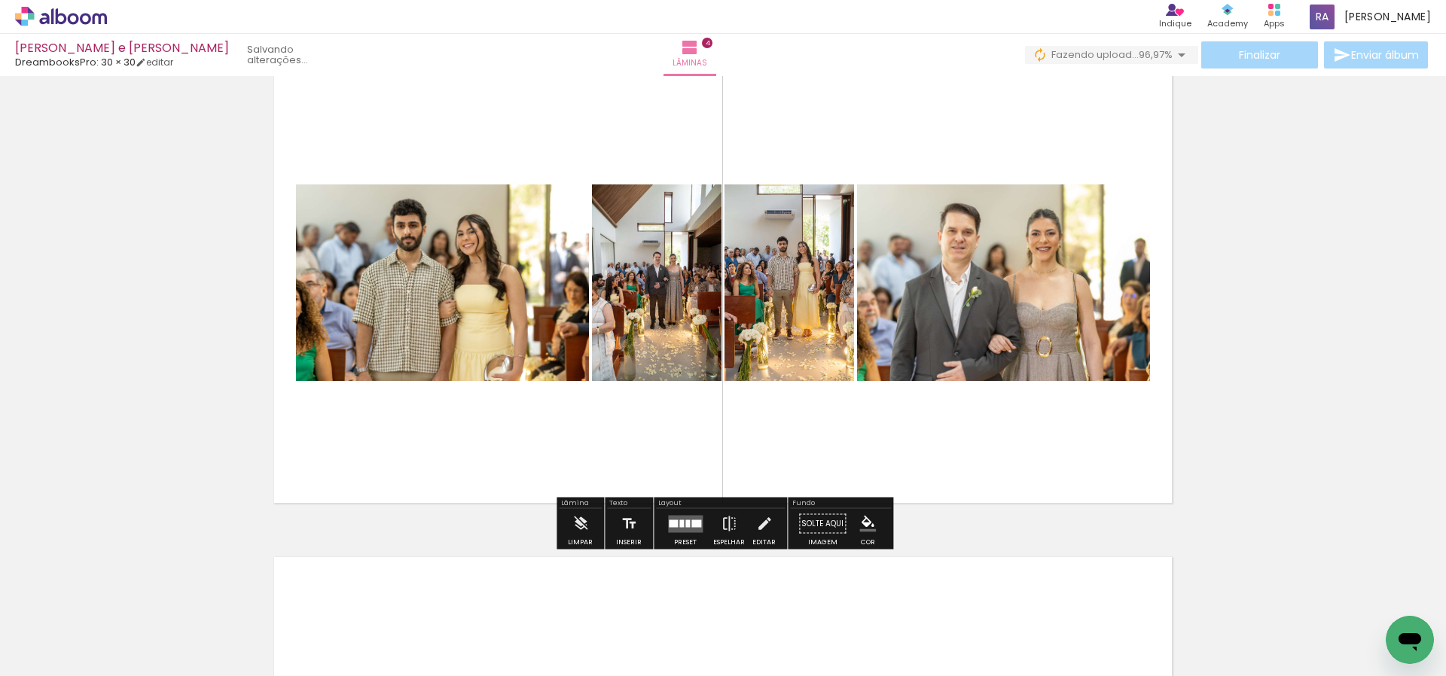
click at [686, 523] on div at bounding box center [687, 524] width 5 height 8
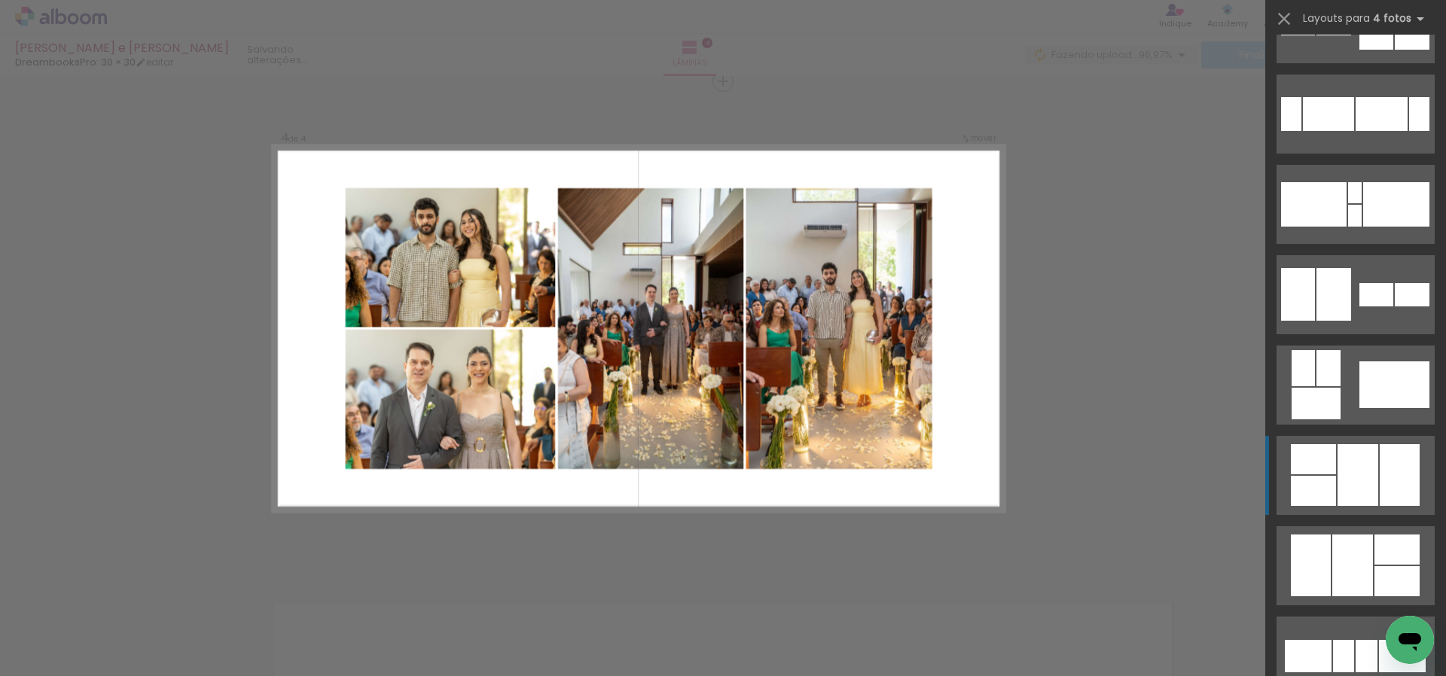
scroll to position [336, 0]
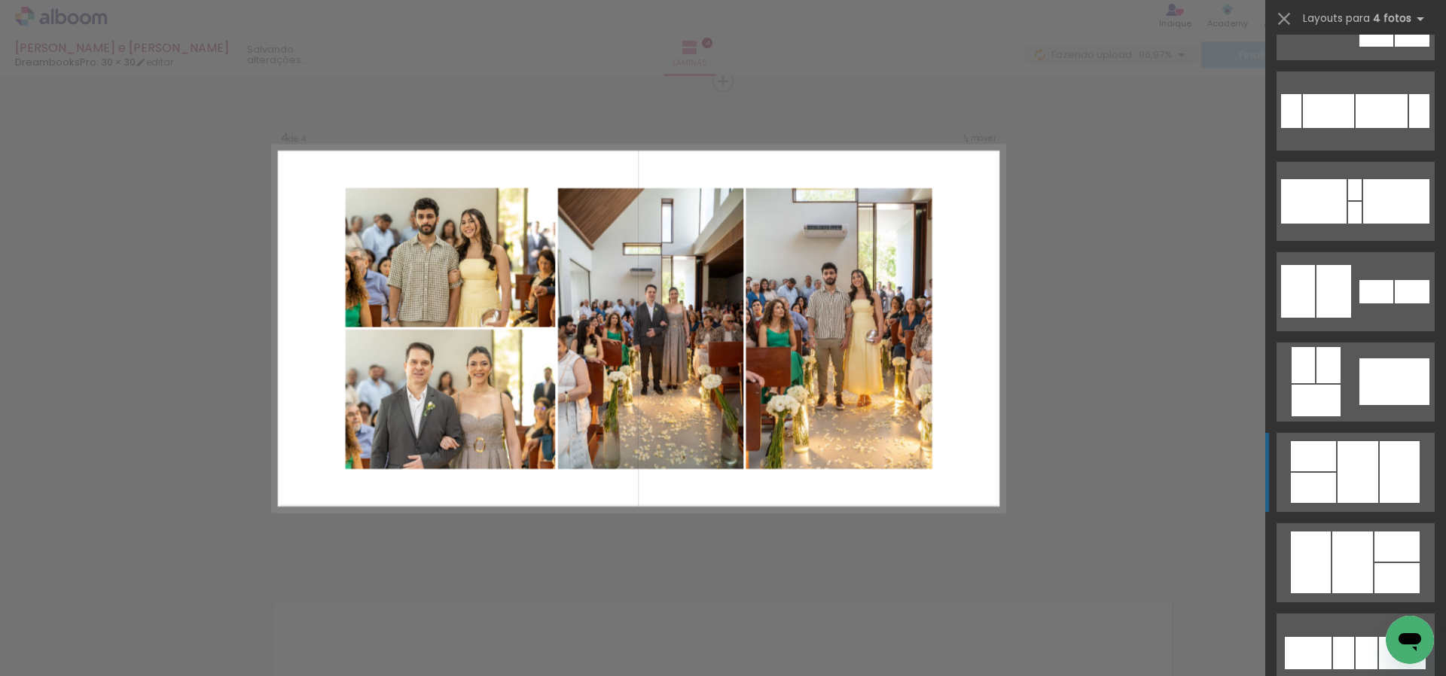
click at [1352, 473] on div at bounding box center [1357, 472] width 41 height 62
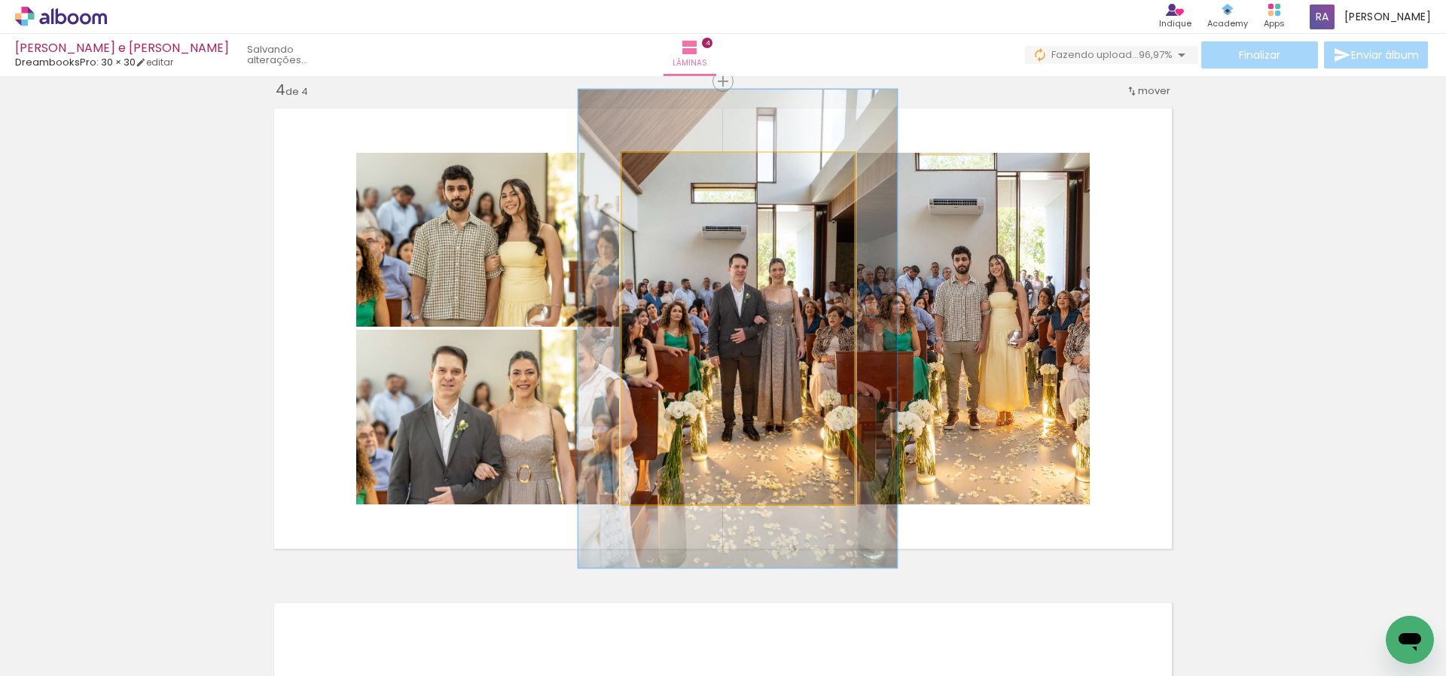
type paper-slider "134"
drag, startPoint x: 663, startPoint y: 168, endPoint x: 685, endPoint y: 171, distance: 22.0
click at [679, 164] on div at bounding box center [676, 169] width 14 height 14
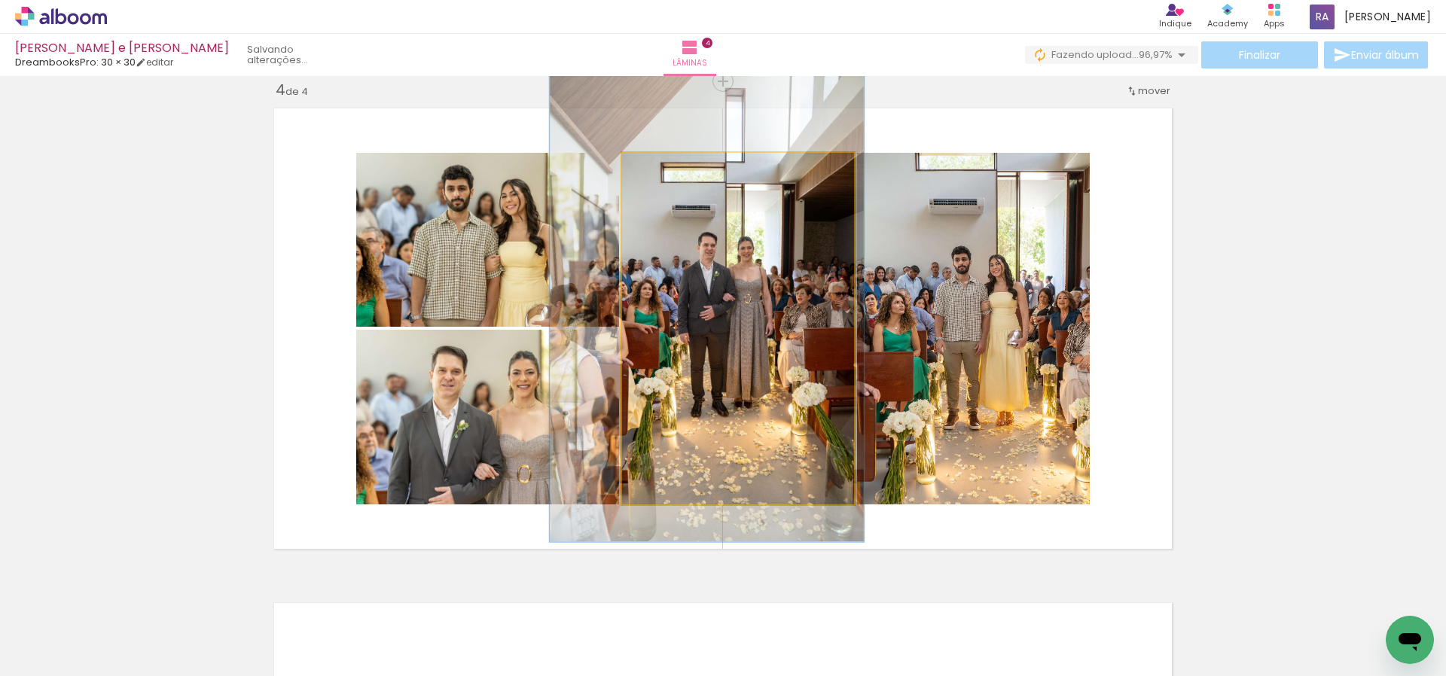
drag, startPoint x: 786, startPoint y: 272, endPoint x: 760, endPoint y: 254, distance: 31.5
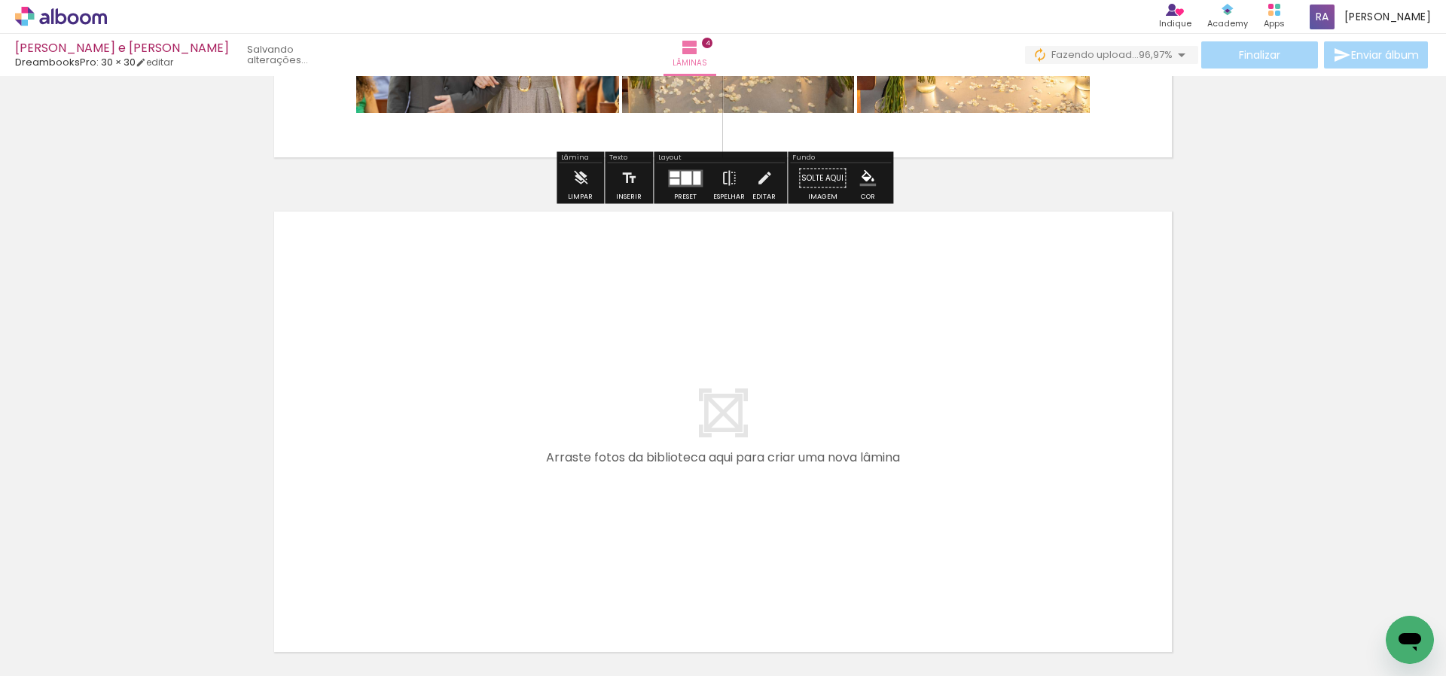
scroll to position [1904, 0]
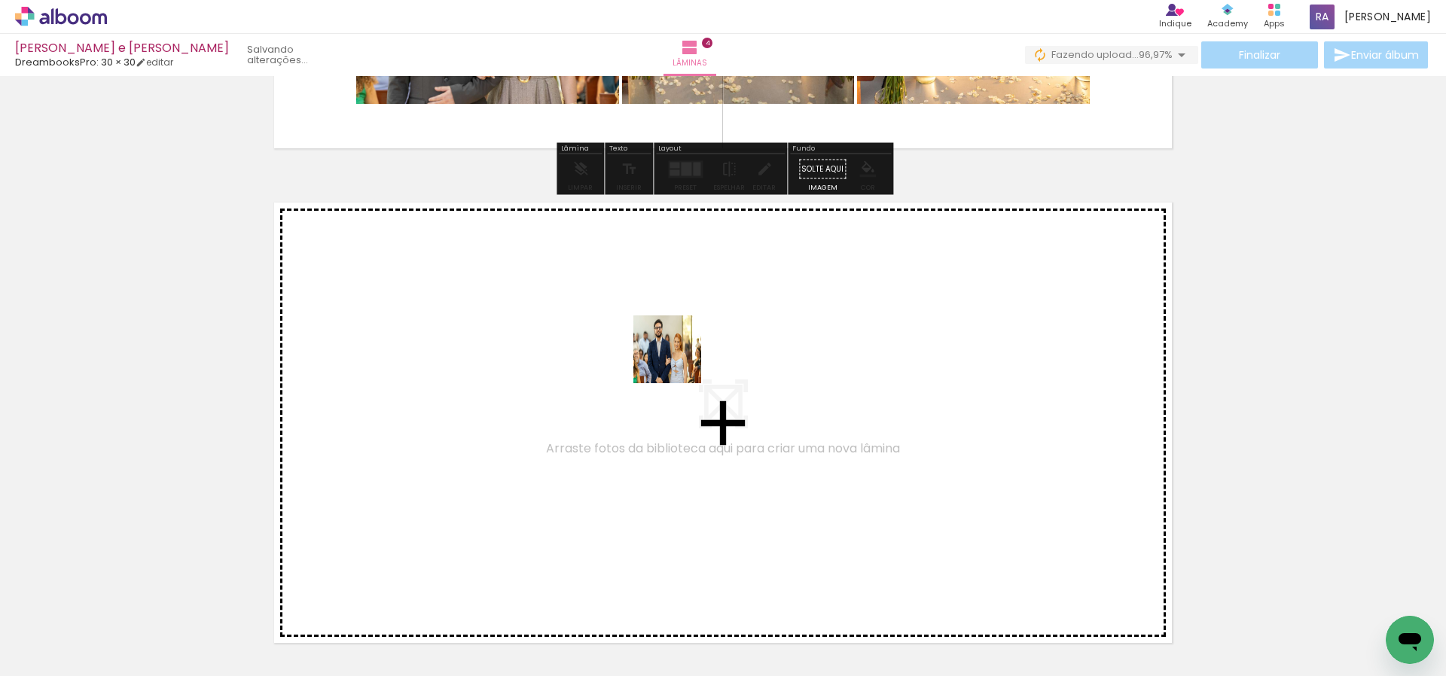
drag, startPoint x: 691, startPoint y: 416, endPoint x: 679, endPoint y: 361, distance: 56.3
click at [679, 361] on quentale-workspace at bounding box center [723, 338] width 1446 height 676
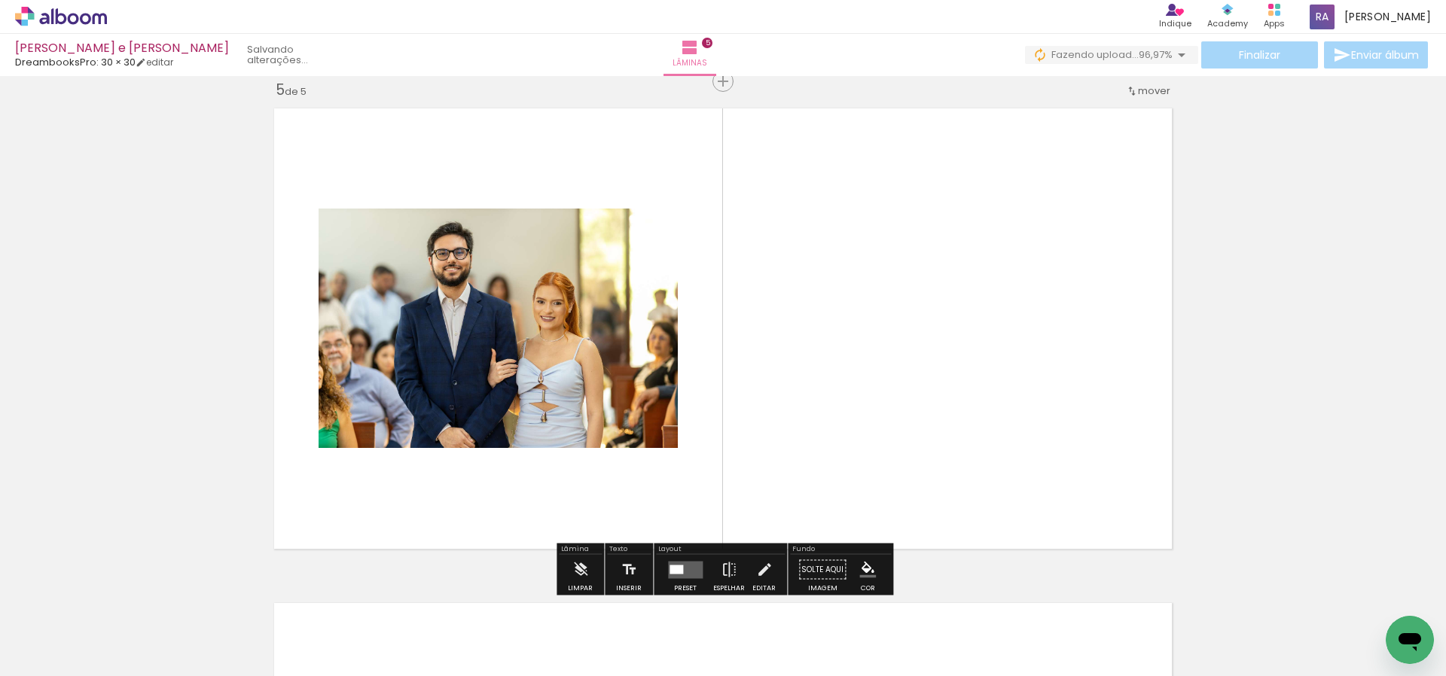
scroll to position [0, 1465]
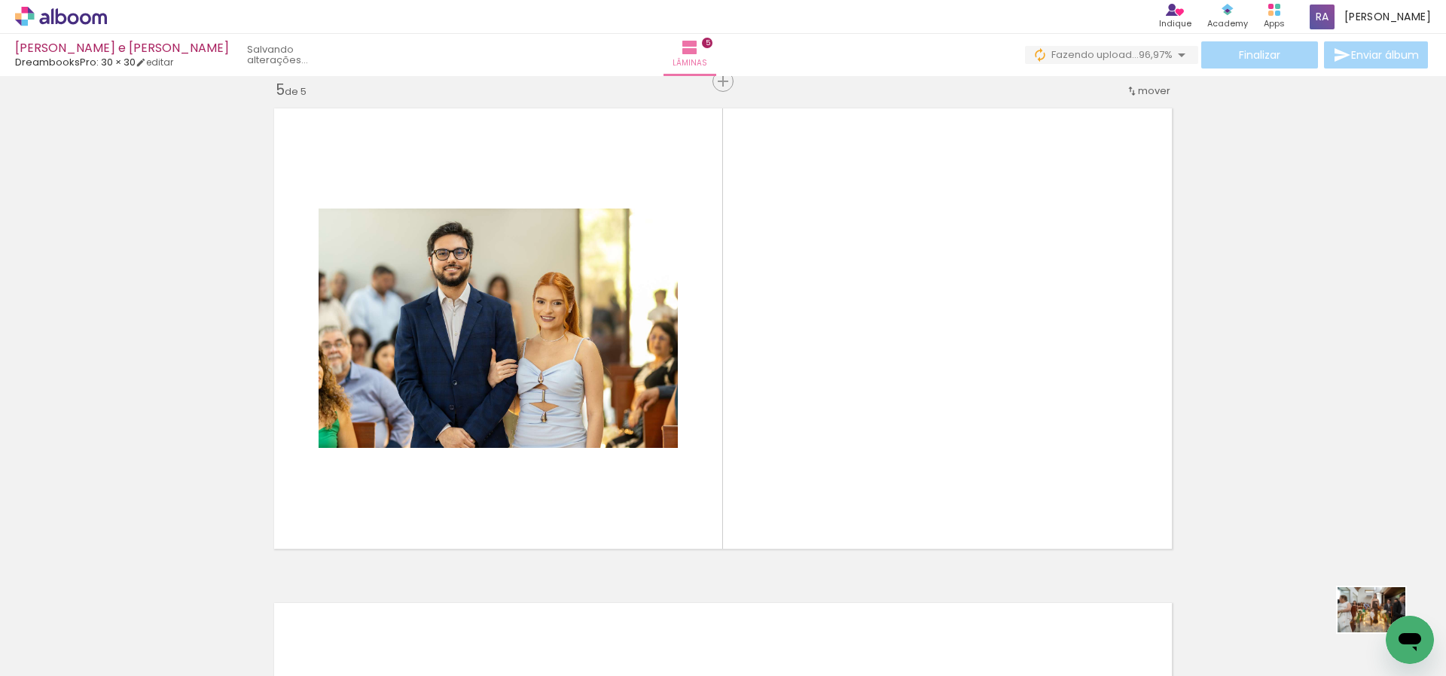
drag, startPoint x: 1384, startPoint y: 618, endPoint x: 1382, endPoint y: 635, distance: 17.4
click at [1382, 635] on div at bounding box center [1384, 626] width 75 height 50
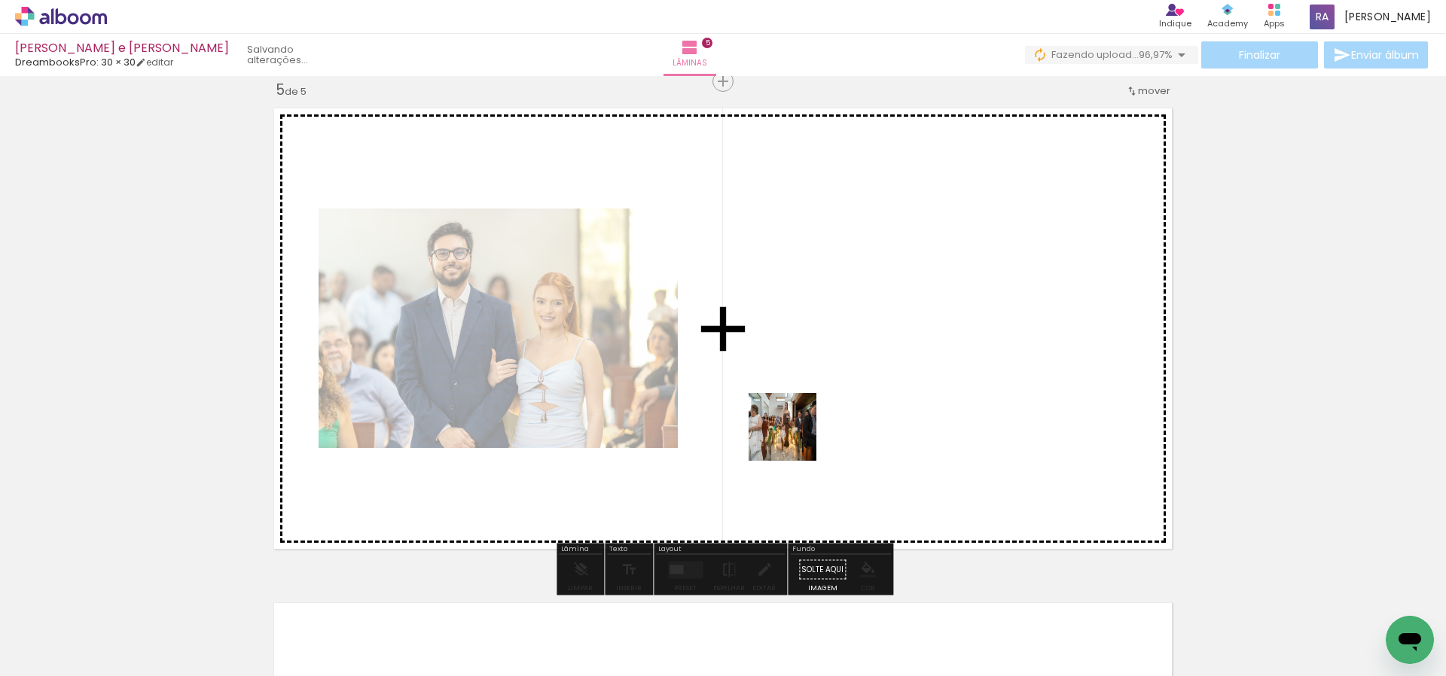
drag, startPoint x: 918, startPoint y: 469, endPoint x: 791, endPoint y: 437, distance: 130.4
click at [791, 437] on quentale-workspace at bounding box center [723, 338] width 1446 height 676
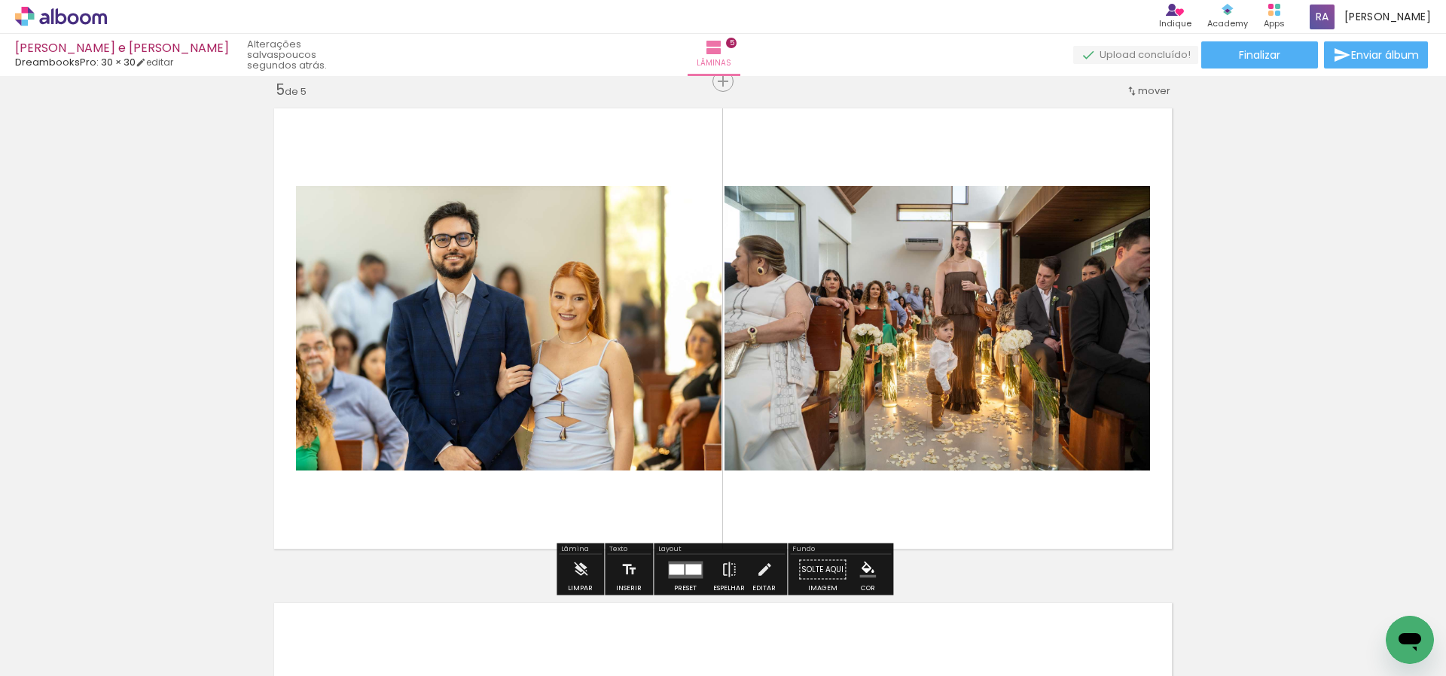
click at [69, 654] on span "Adicionar Fotos" at bounding box center [53, 656] width 45 height 17
click at [0, 0] on input "file" at bounding box center [0, 0] width 0 height 0
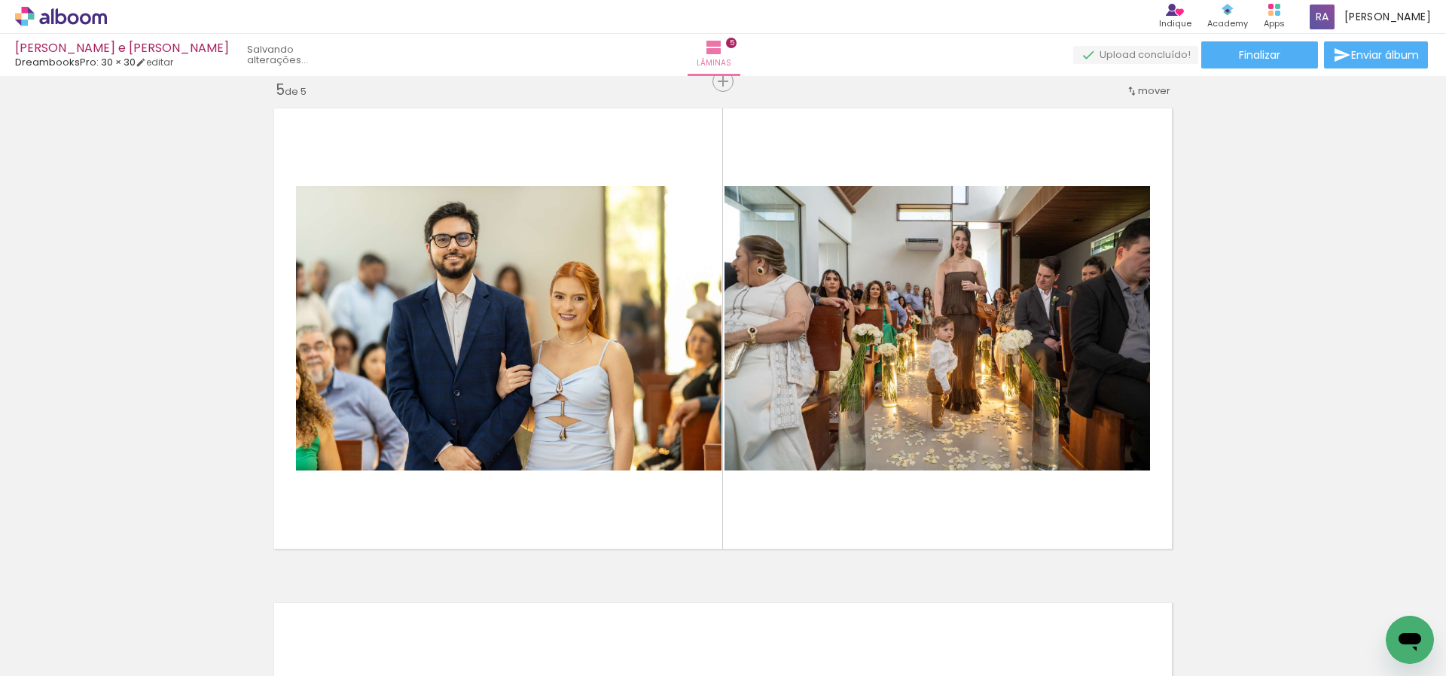
scroll to position [0, 0]
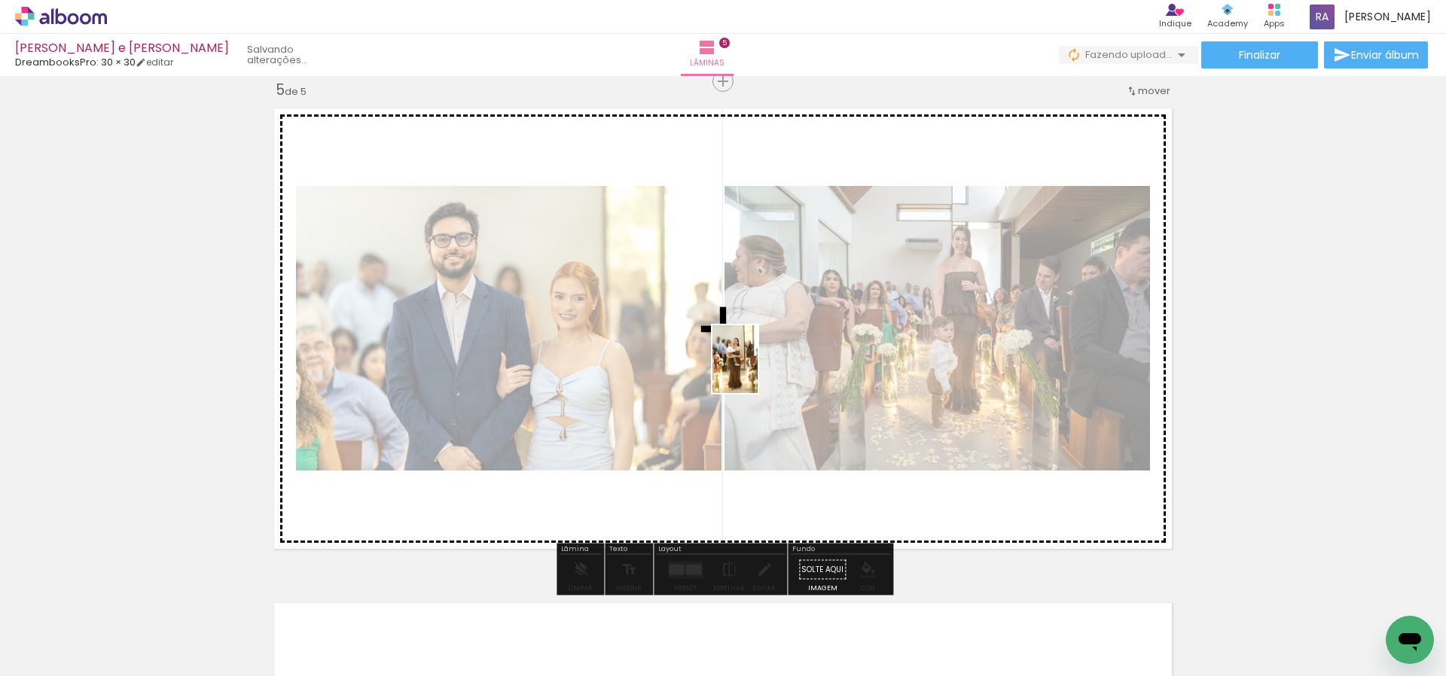
drag, startPoint x: 717, startPoint y: 649, endPoint x: 848, endPoint y: 413, distance: 269.6
click at [757, 370] on quentale-workspace at bounding box center [723, 338] width 1446 height 676
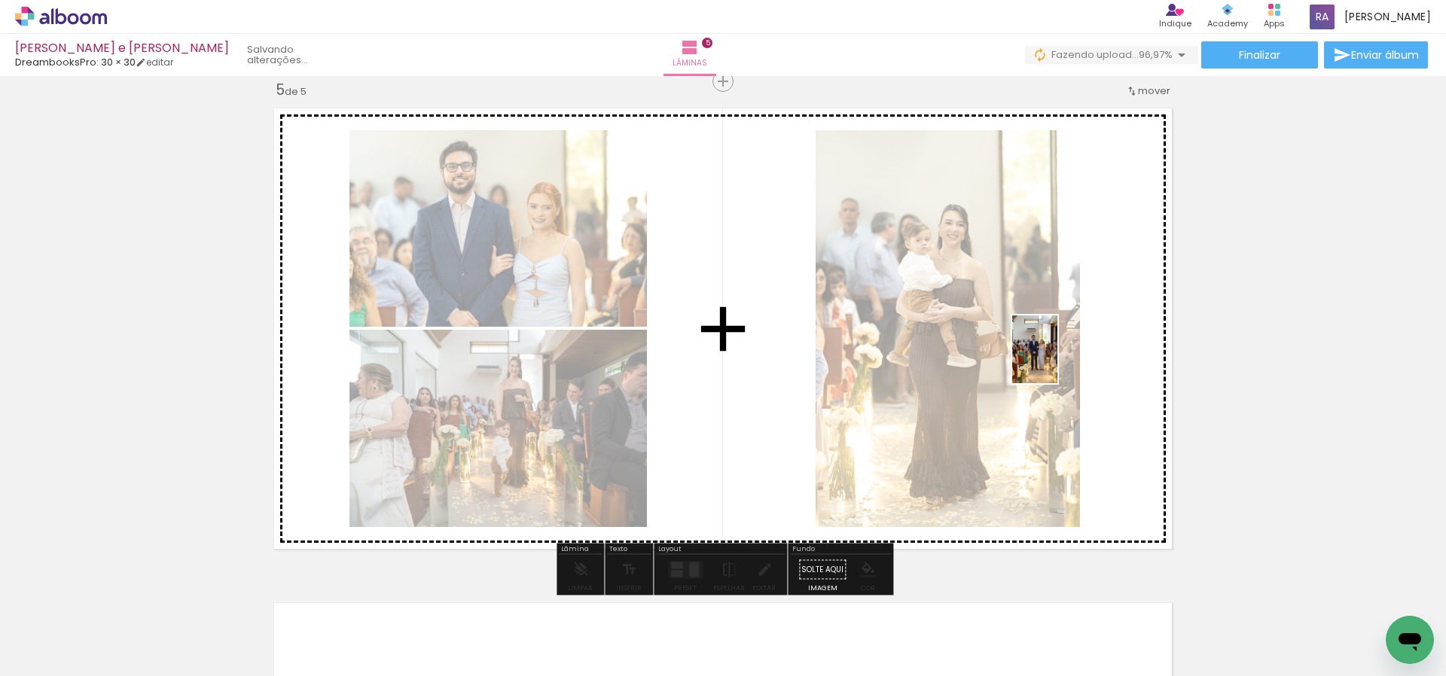
drag, startPoint x: 1063, startPoint y: 382, endPoint x: 1057, endPoint y: 361, distance: 21.9
click at [1057, 361] on quentale-workspace at bounding box center [723, 338] width 1446 height 676
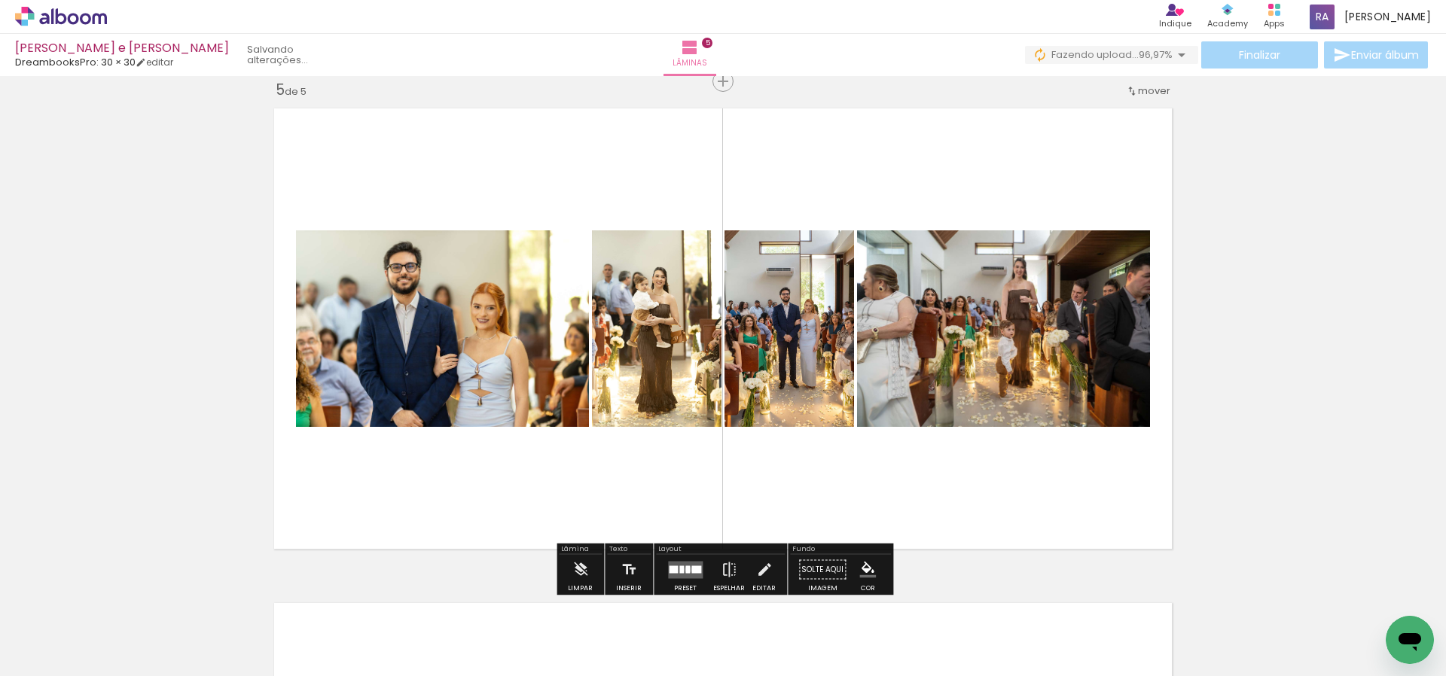
click at [685, 569] on div at bounding box center [687, 569] width 5 height 8
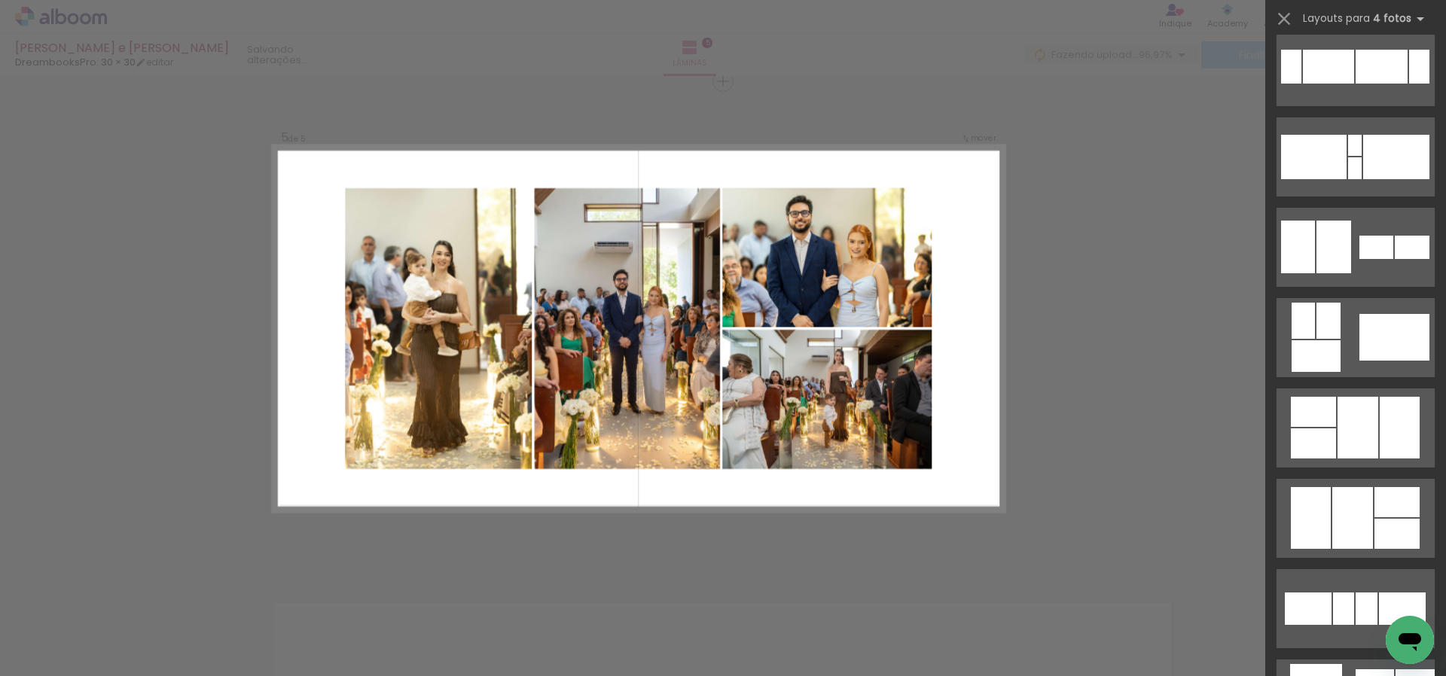
scroll to position [393, 0]
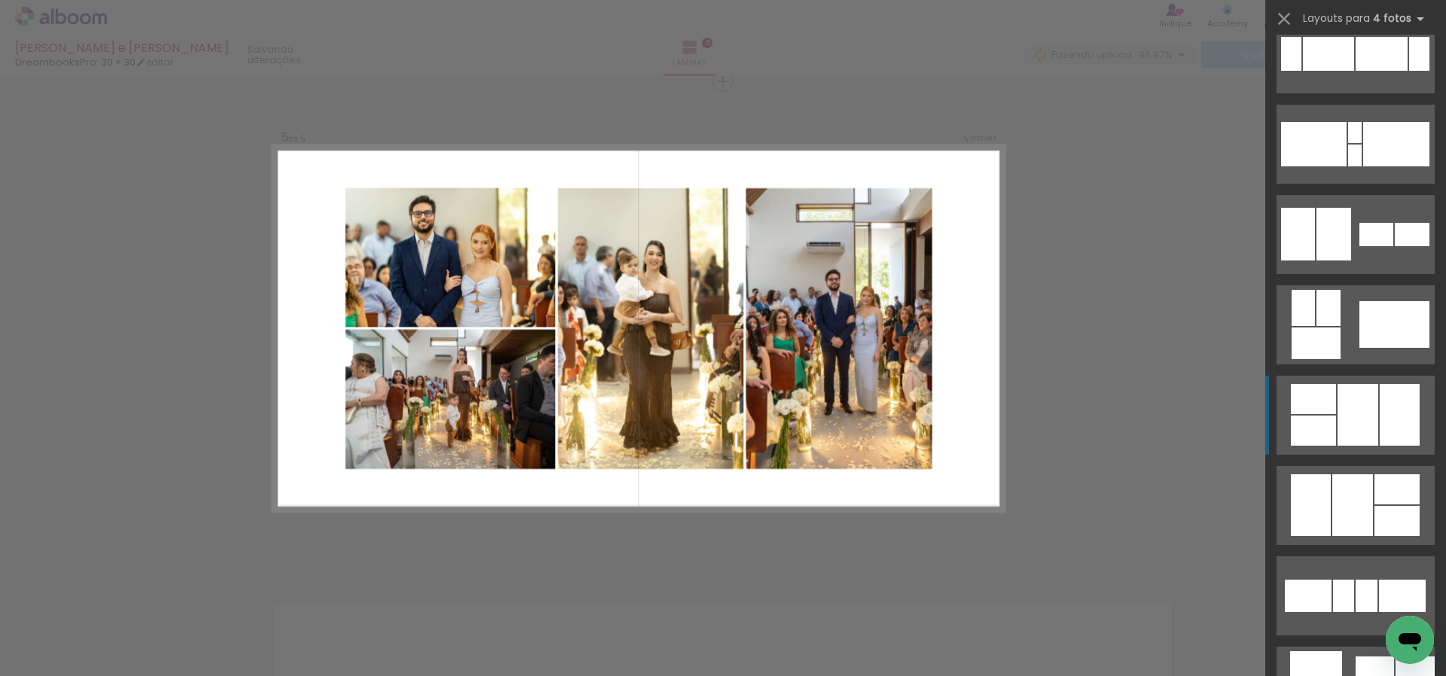
click at [1362, 431] on div at bounding box center [1357, 415] width 41 height 62
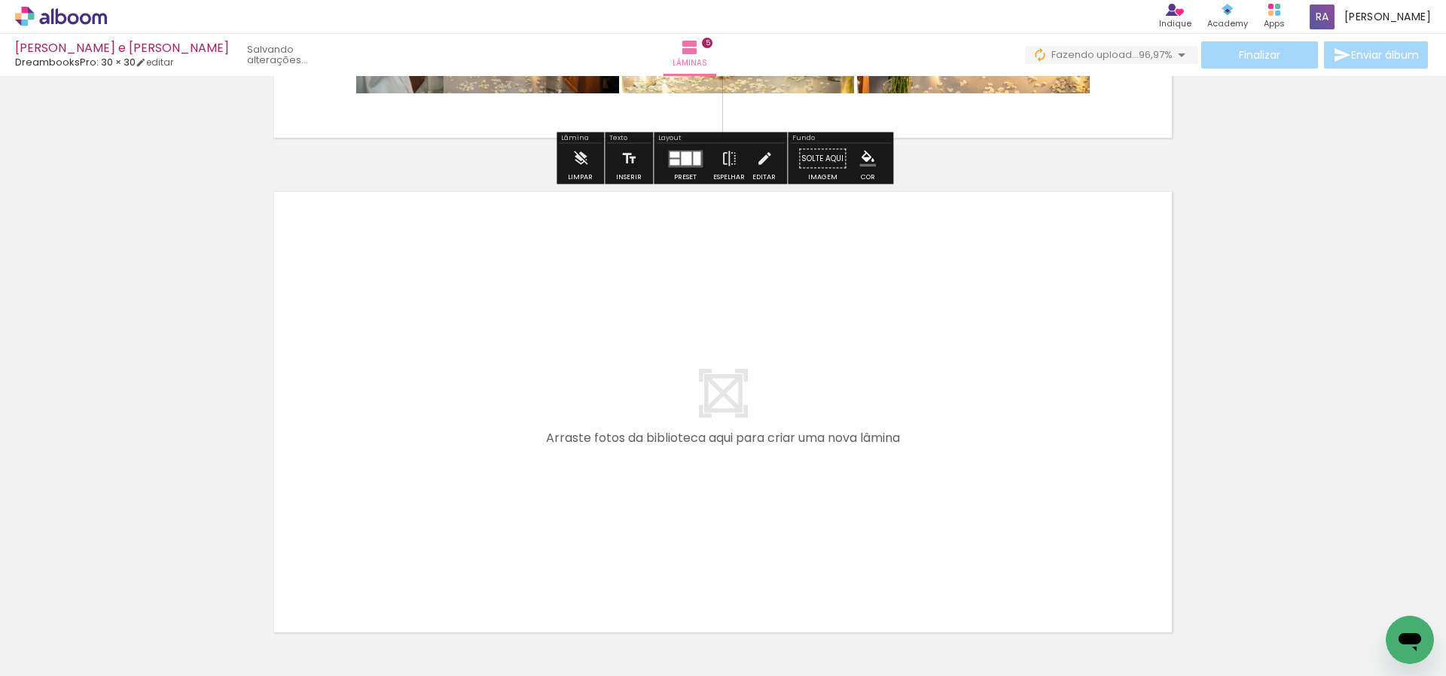
scroll to position [2410, 0]
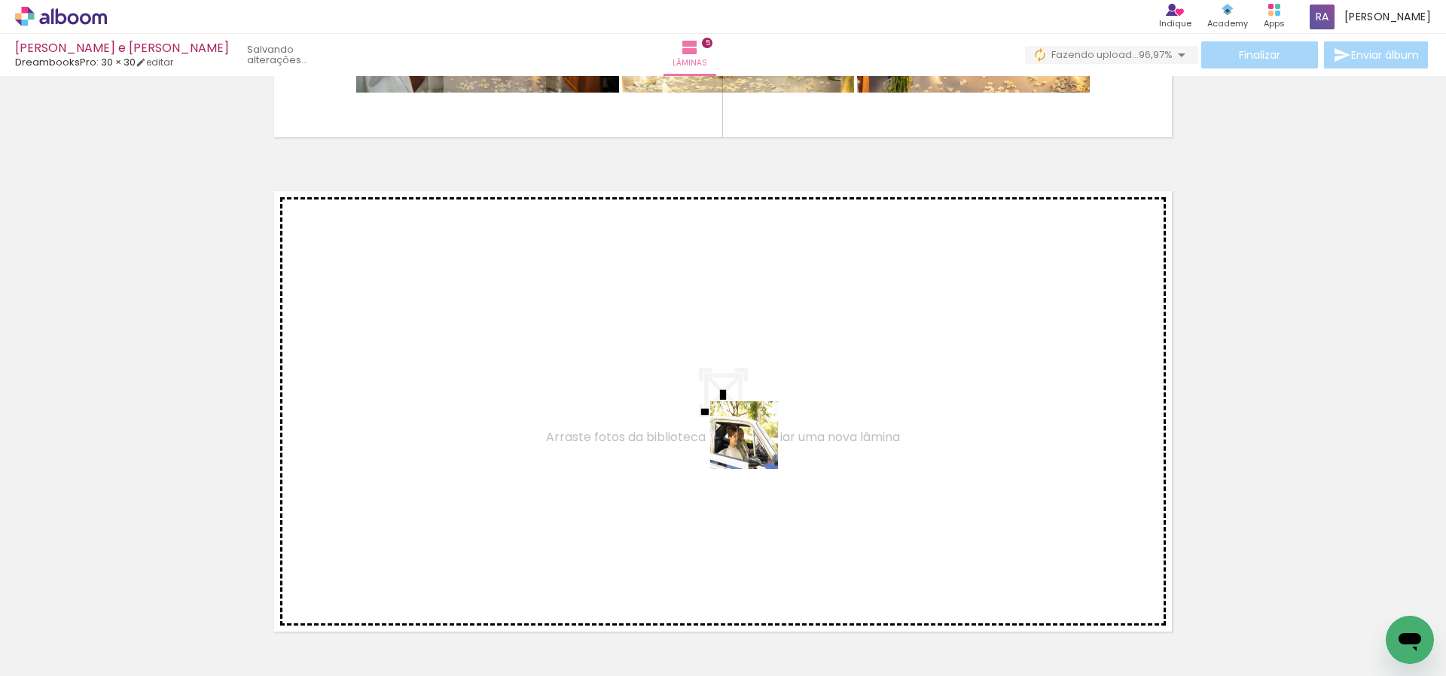
click at [762, 450] on quentale-workspace at bounding box center [723, 338] width 1446 height 676
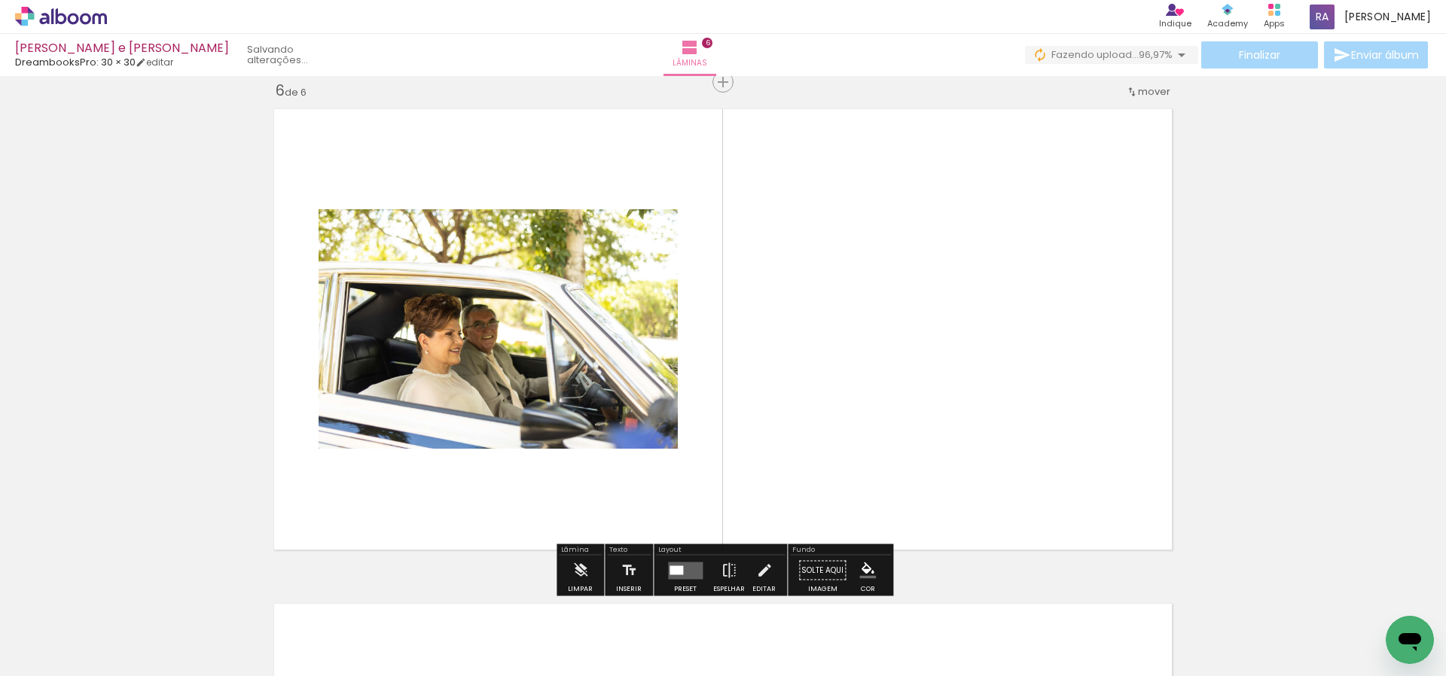
scroll to position [2493, 0]
click at [860, 402] on quentale-workspace at bounding box center [723, 338] width 1446 height 676
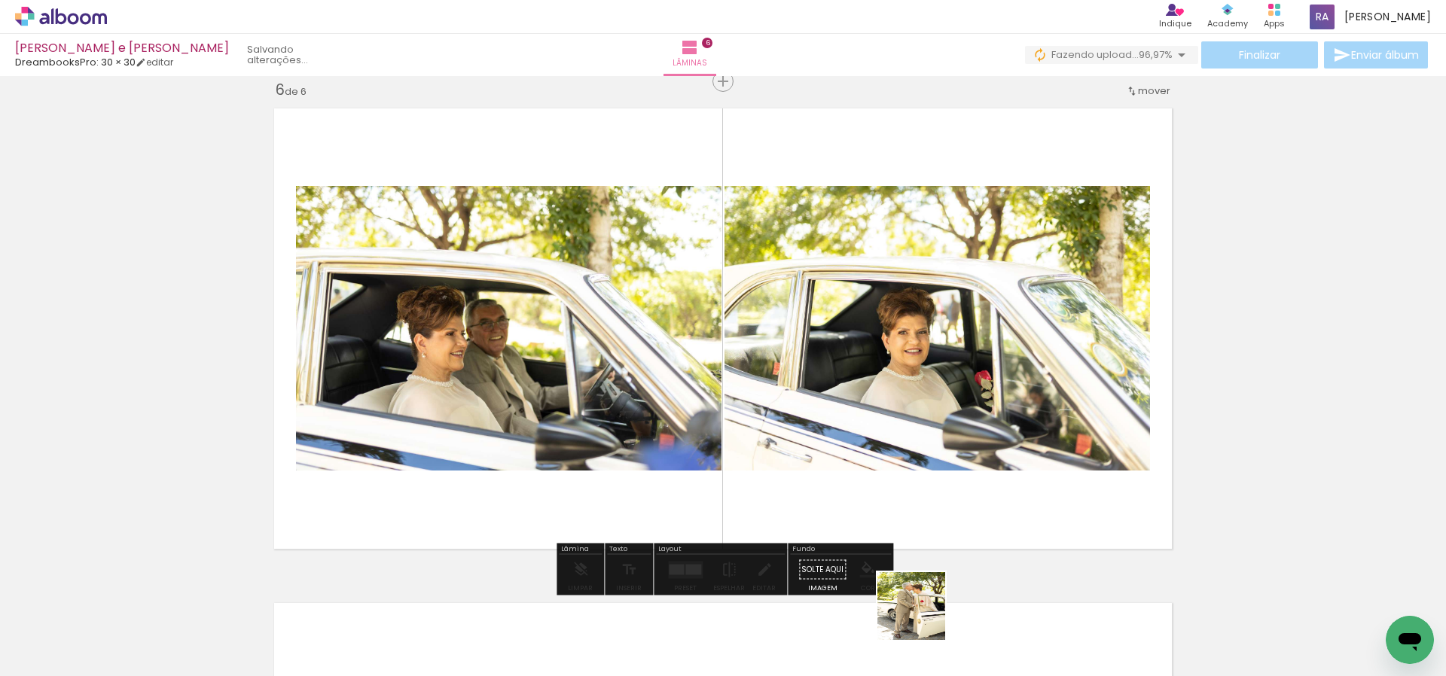
drag, startPoint x: 922, startPoint y: 617, endPoint x: 1018, endPoint y: 430, distance: 210.5
click at [939, 381] on quentale-workspace at bounding box center [723, 338] width 1446 height 676
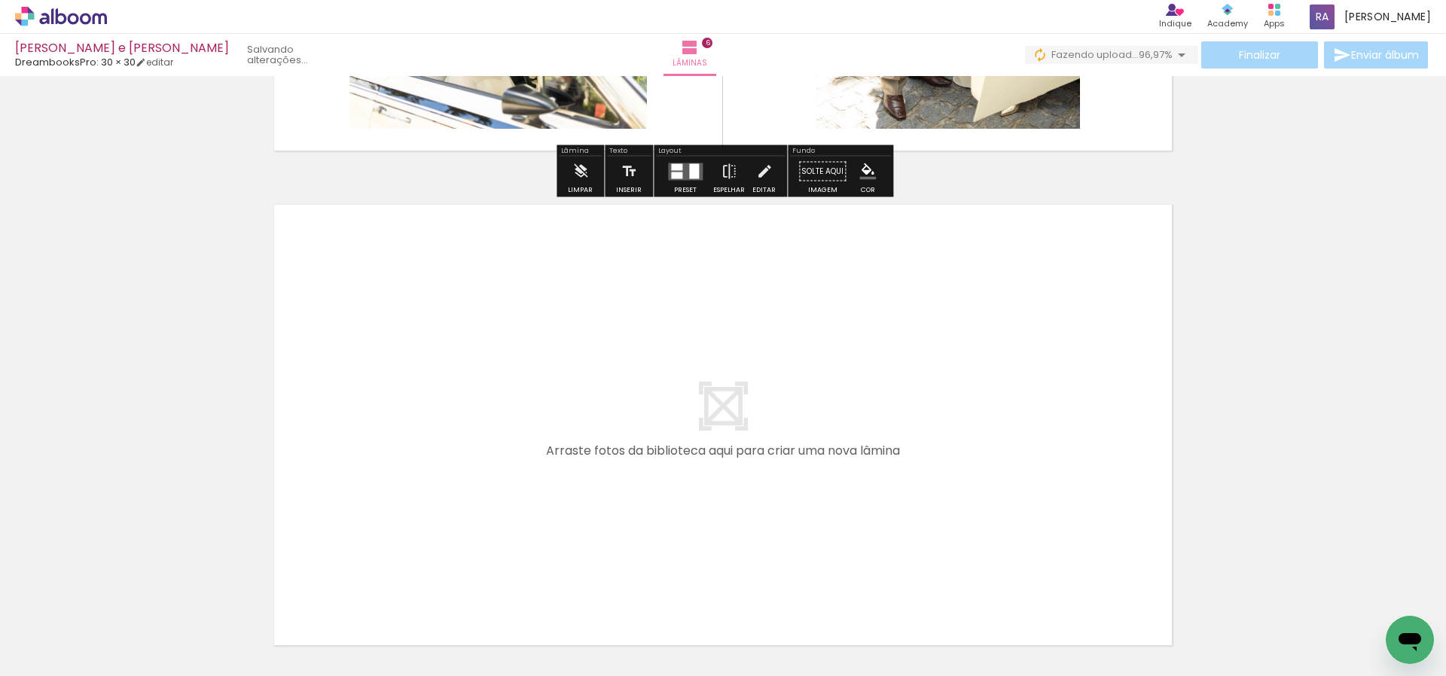
scroll to position [0, 483]
click at [552, 429] on quentale-workspace at bounding box center [723, 338] width 1446 height 676
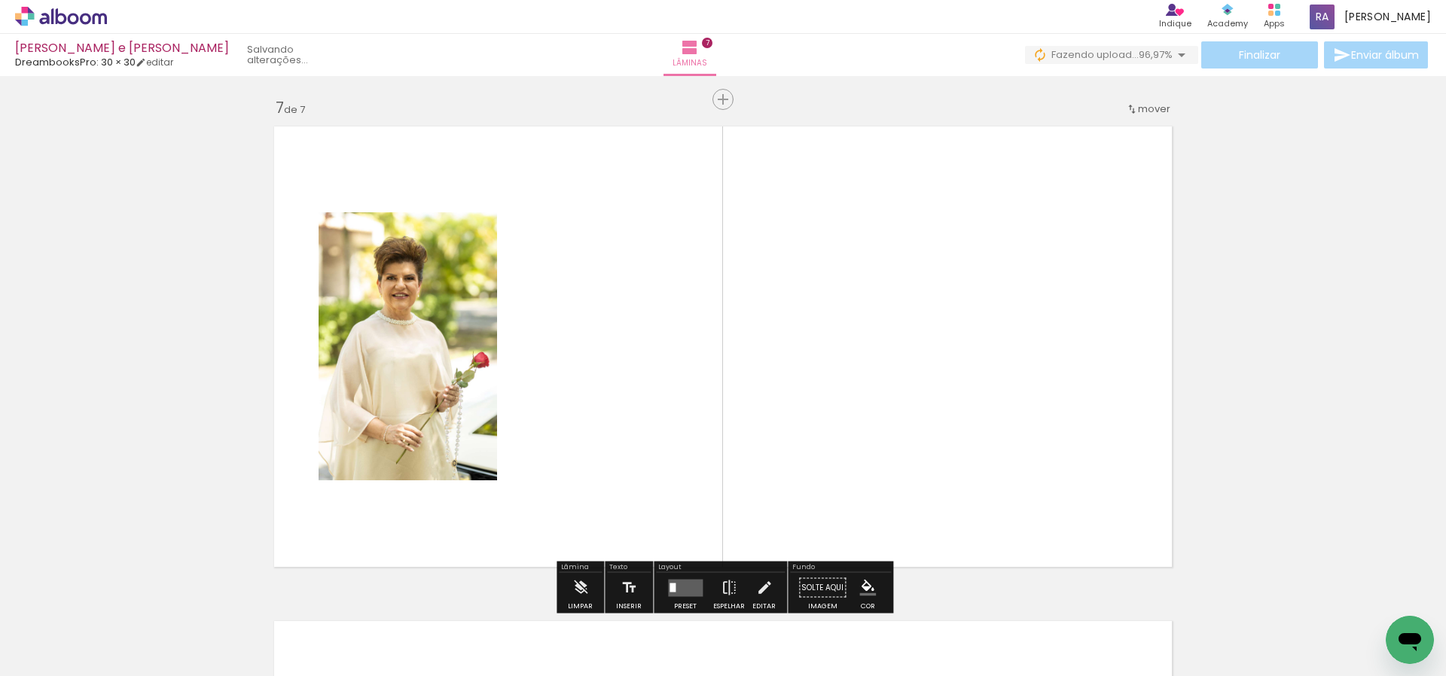
scroll to position [2988, 0]
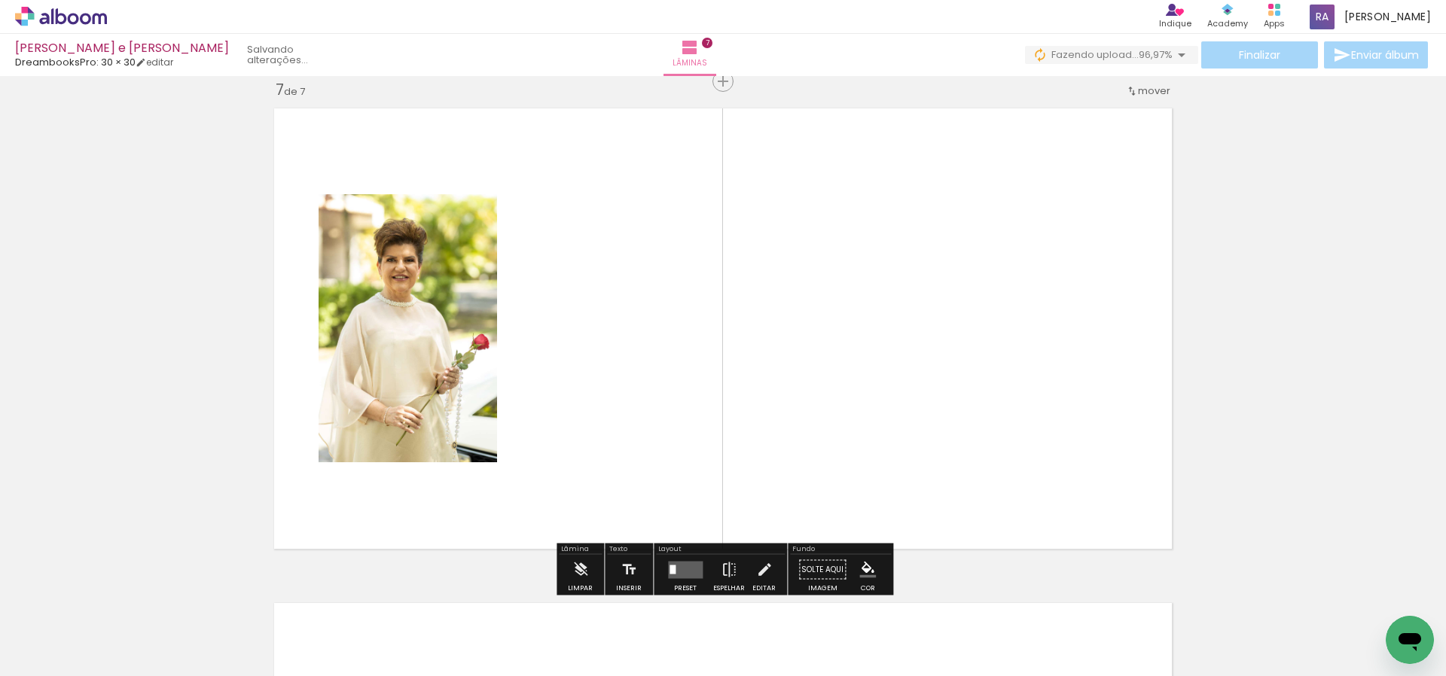
click at [646, 426] on quentale-workspace at bounding box center [723, 338] width 1446 height 676
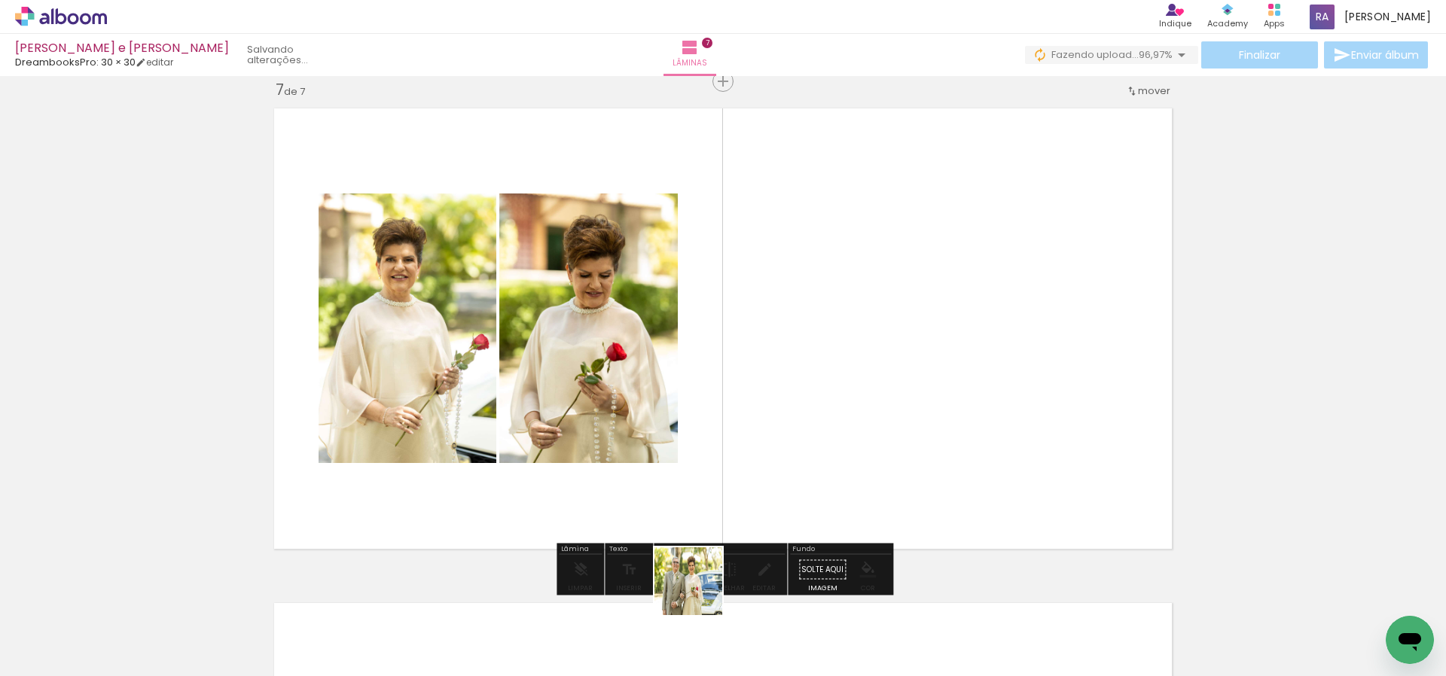
drag, startPoint x: 689, startPoint y: 632, endPoint x: 812, endPoint y: 492, distance: 186.2
click at [766, 389] on quentale-workspace at bounding box center [723, 338] width 1446 height 676
